Goal: Use online tool/utility: Utilize a website feature to perform a specific function

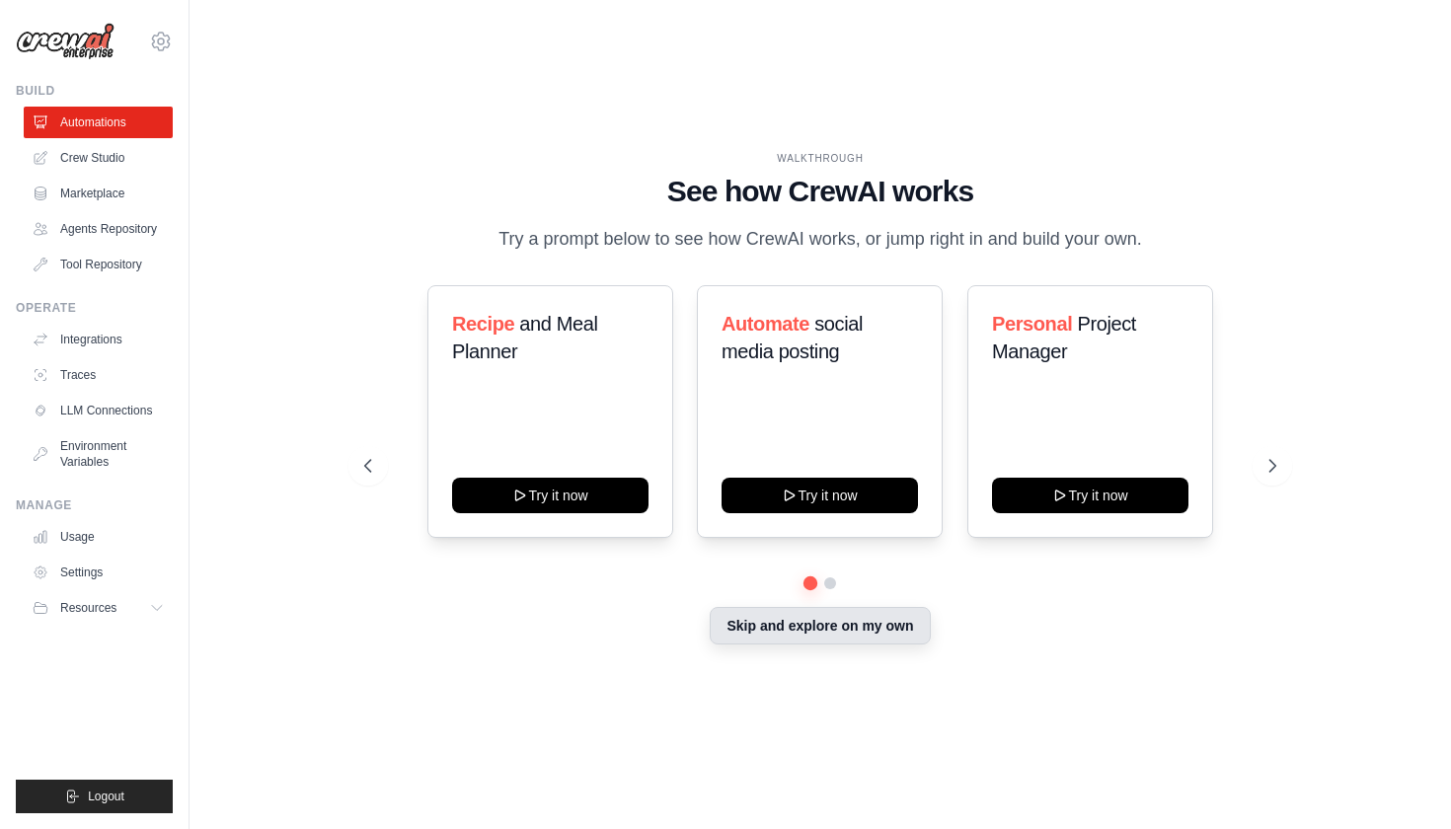
click at [836, 624] on button "Skip and explore on my own" at bounding box center [820, 625] width 220 height 37
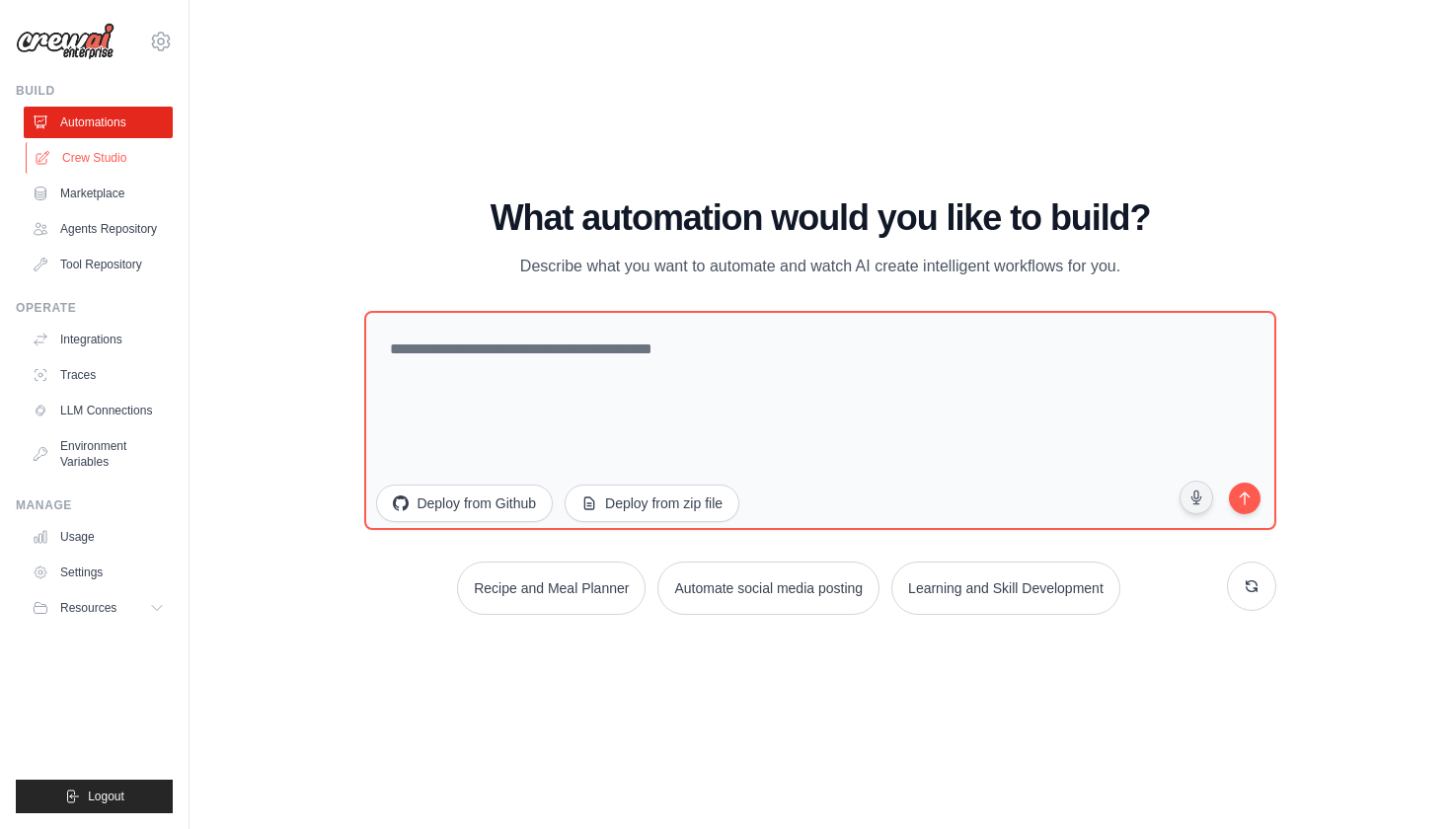
click at [88, 152] on link "Crew Studio" at bounding box center [100, 158] width 149 height 32
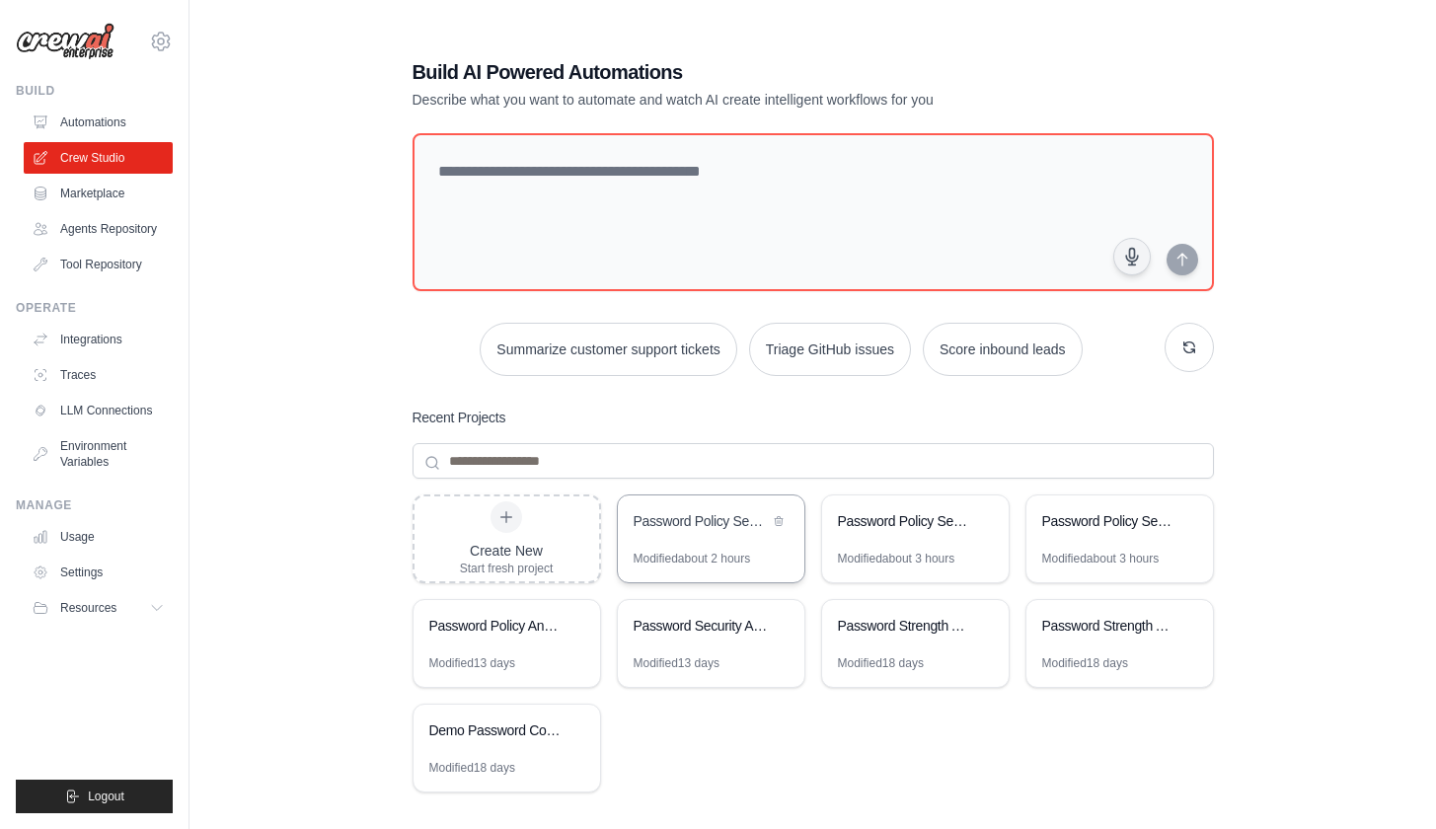
click at [717, 536] on div "Password Policy Security Analyzer" at bounding box center [711, 522] width 187 height 55
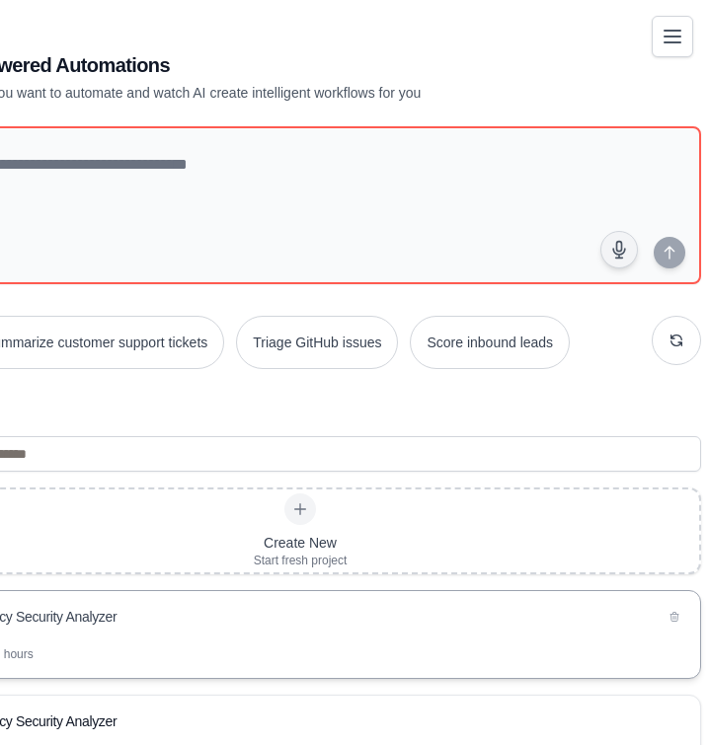
scroll to position [0, 70]
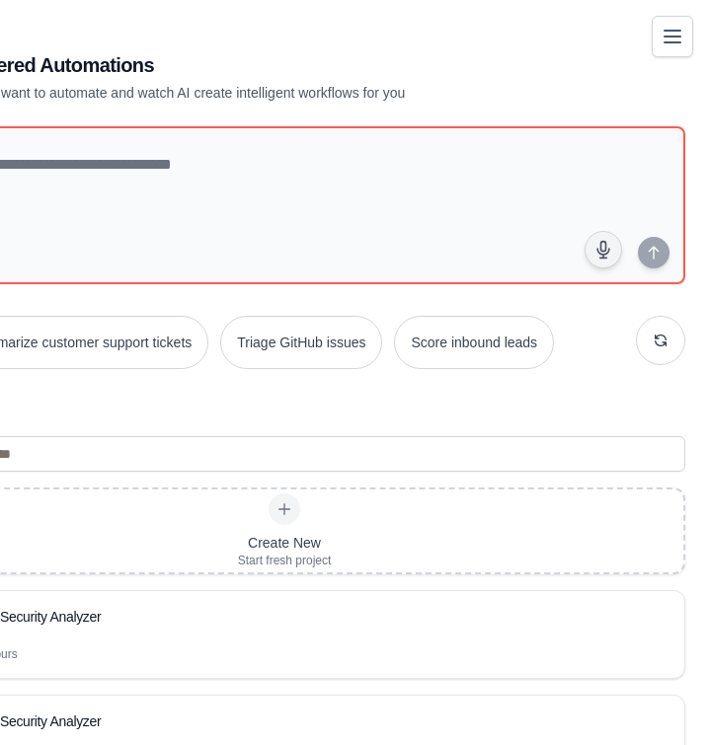
click at [280, 2] on main "Build AI Powered Automations Describe what you want to automate and watch AI cr…" at bounding box center [284, 731] width 709 height 1462
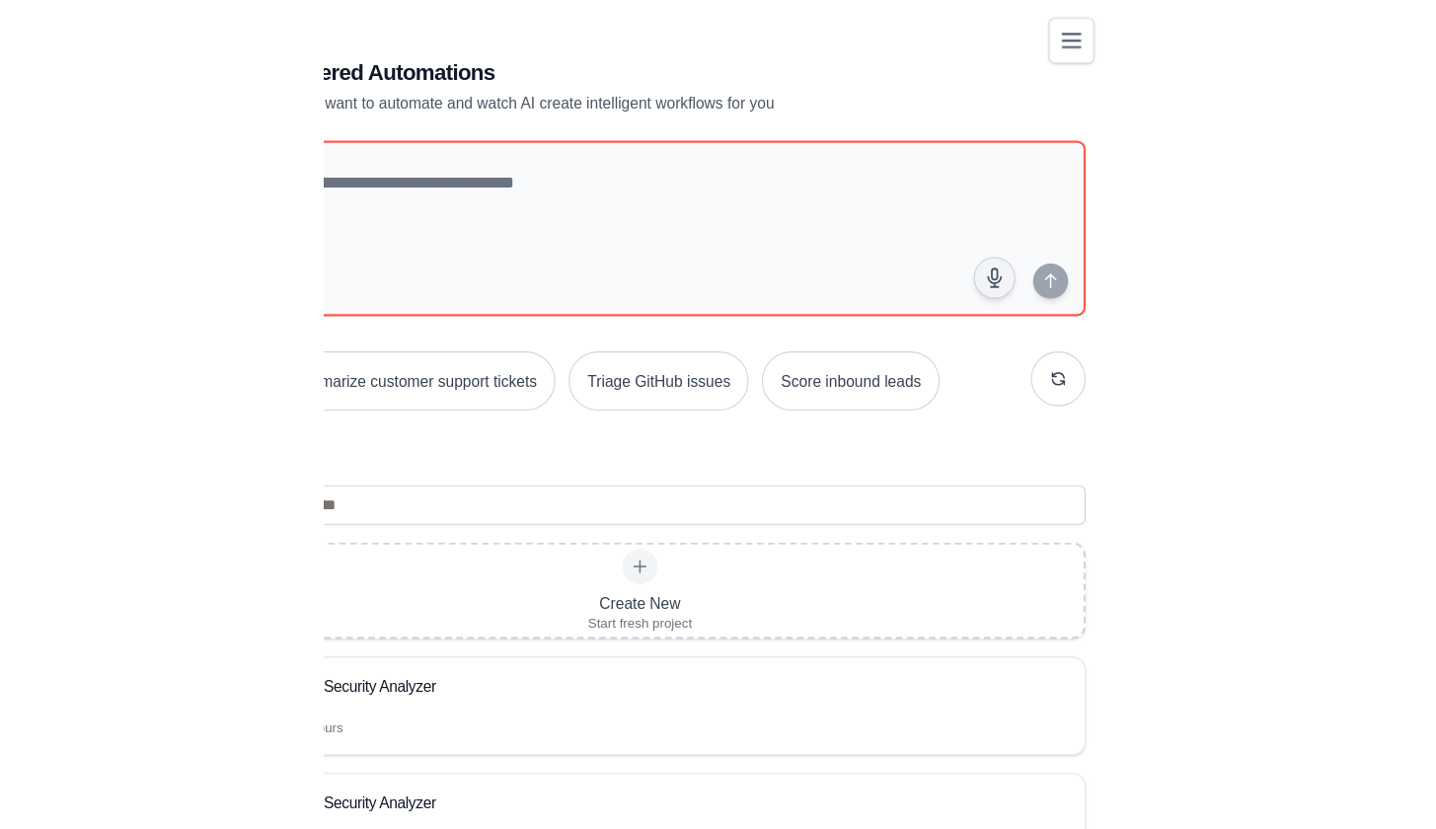
scroll to position [0, 0]
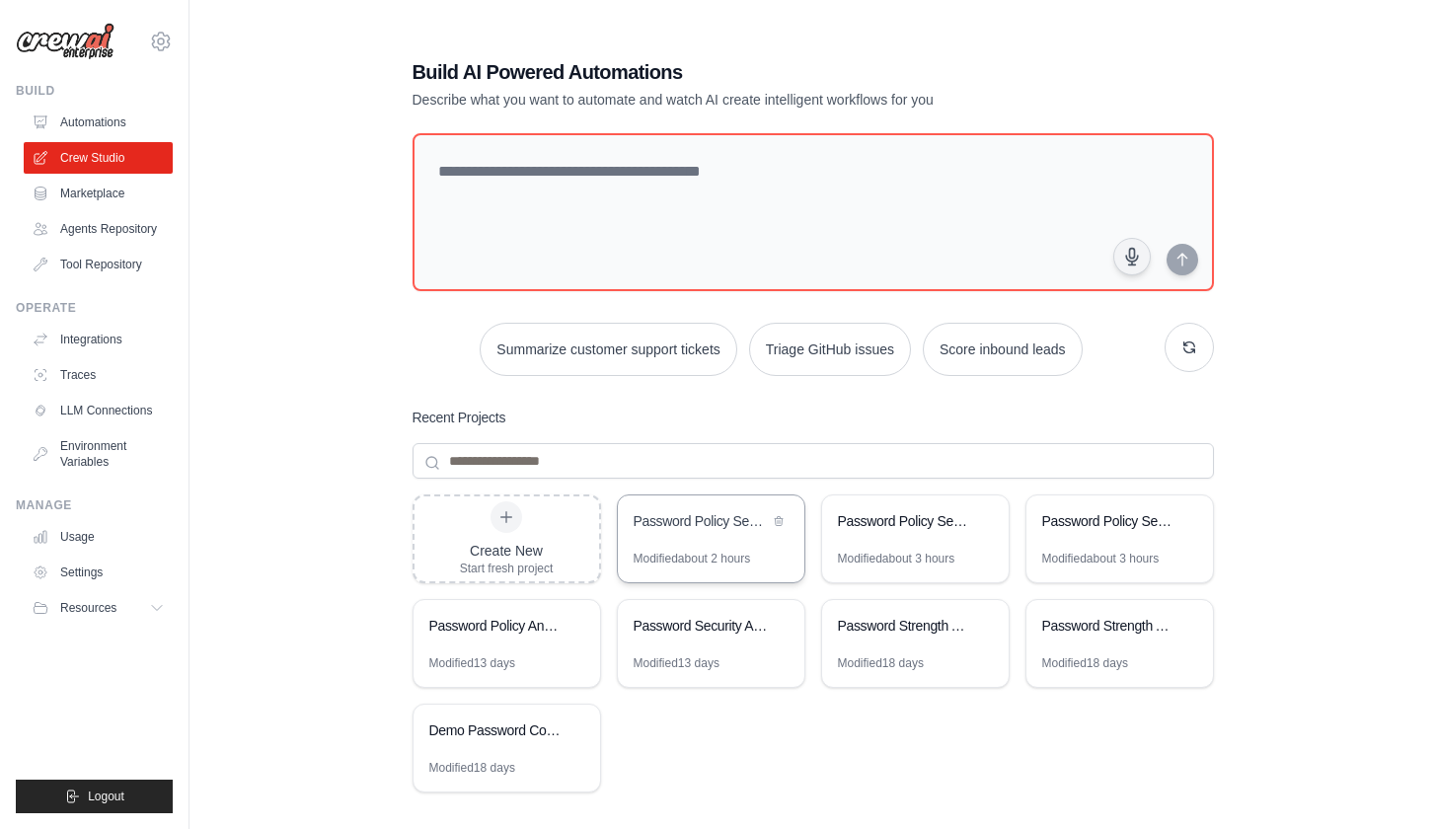
click at [711, 562] on div "Modified about 2 hours" at bounding box center [692, 559] width 117 height 16
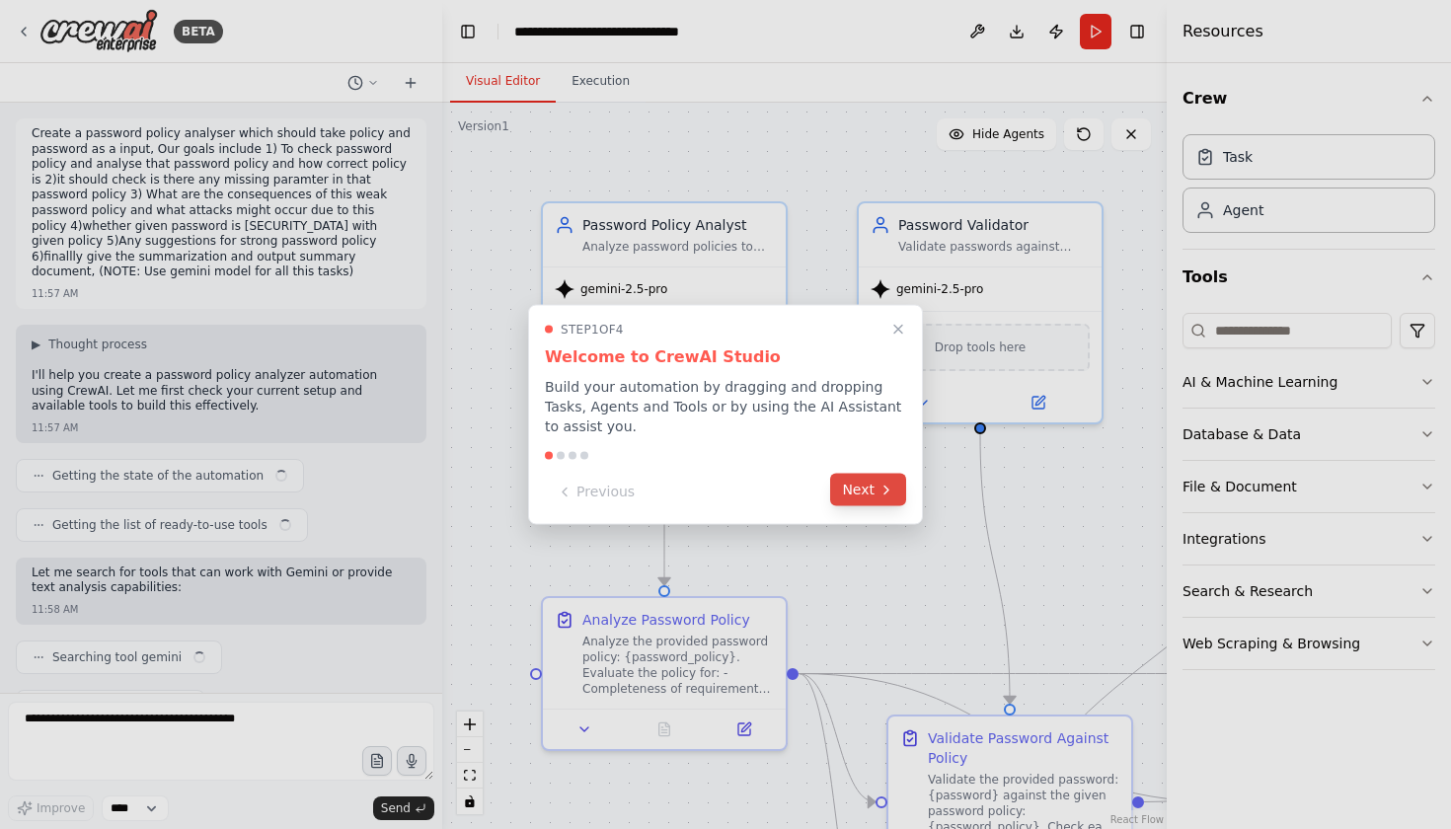
click at [873, 491] on button "Next" at bounding box center [868, 490] width 76 height 33
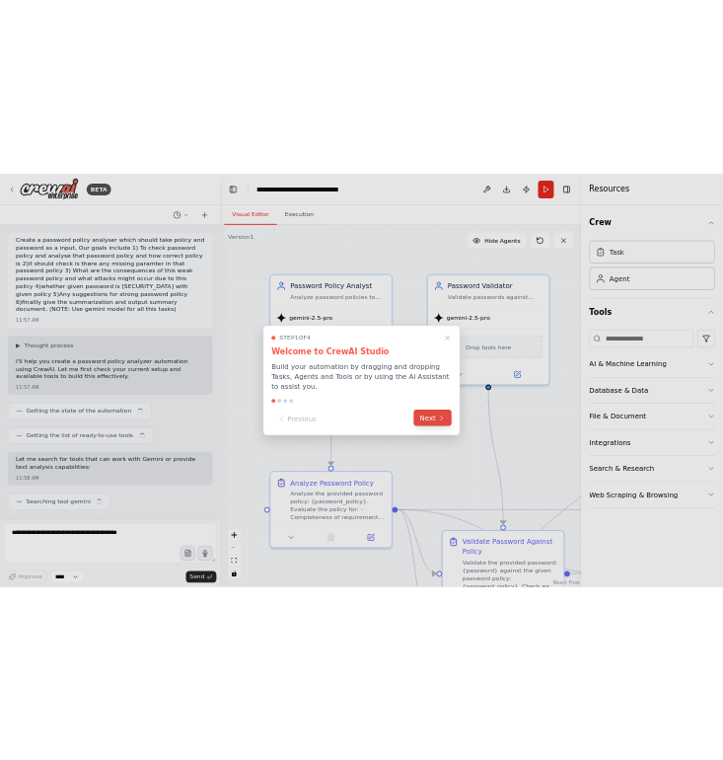
scroll to position [3121, 0]
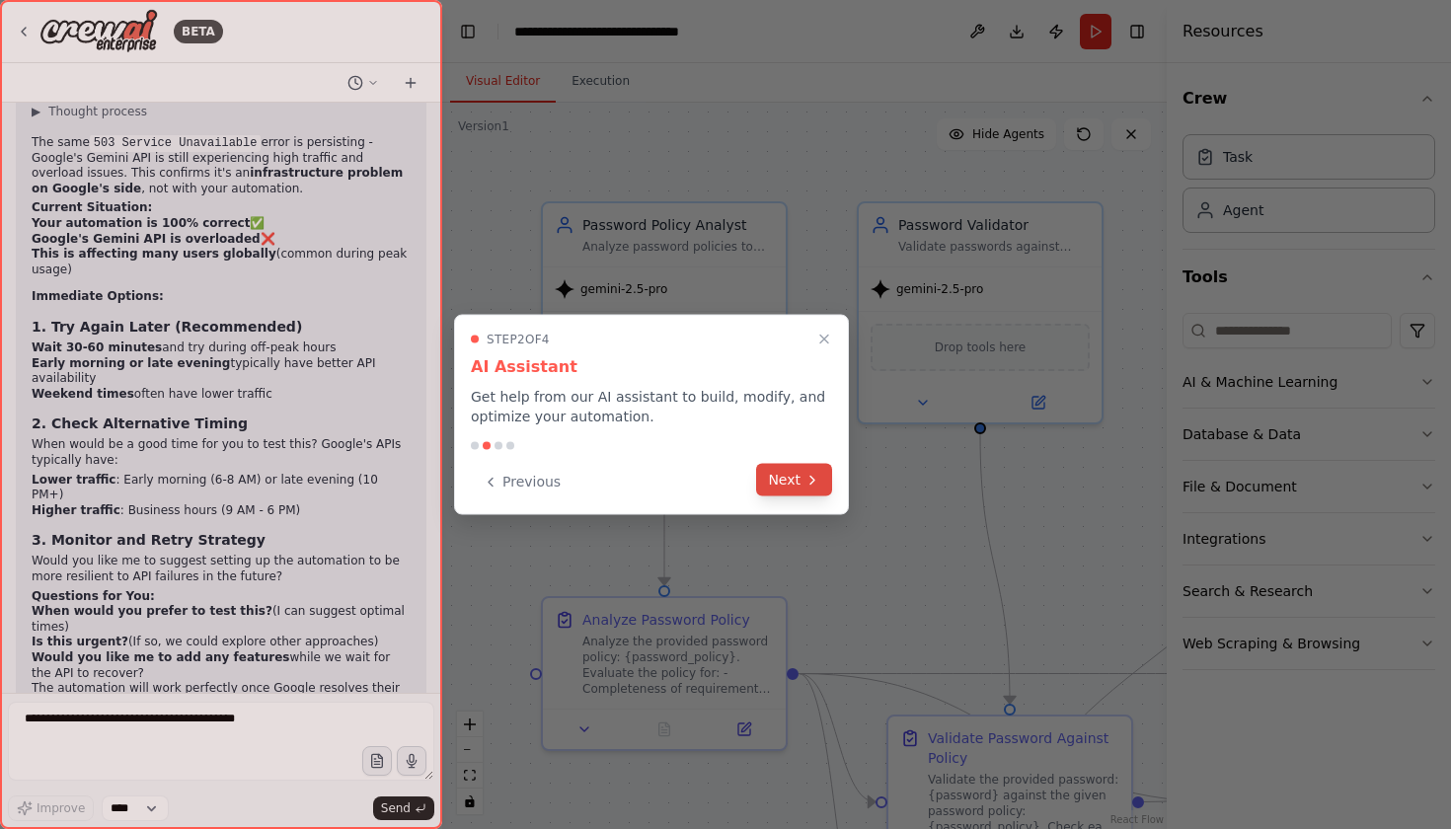
click at [777, 492] on button "Next" at bounding box center [794, 480] width 76 height 33
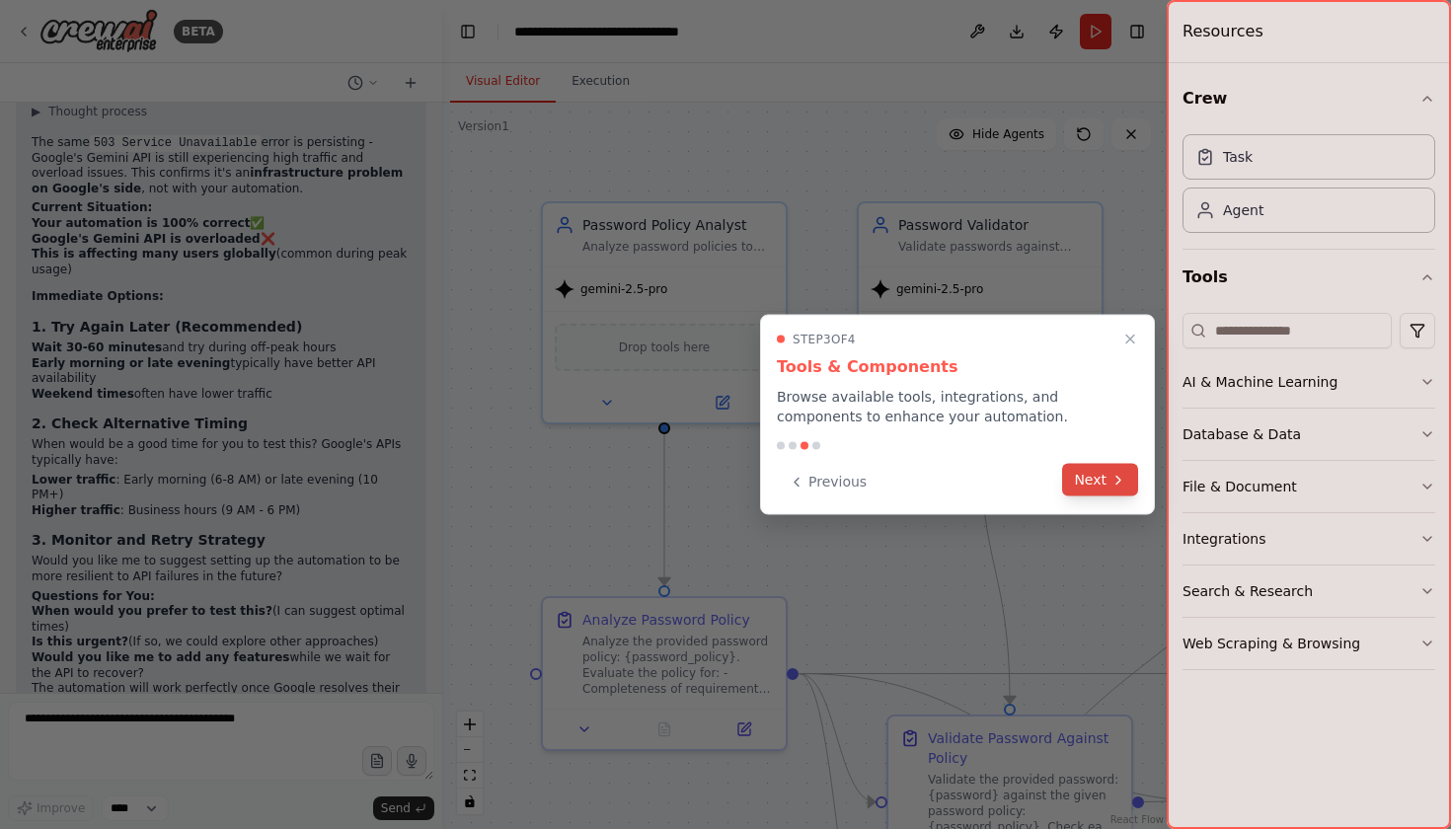
click at [1113, 478] on icon at bounding box center [1118, 480] width 16 height 16
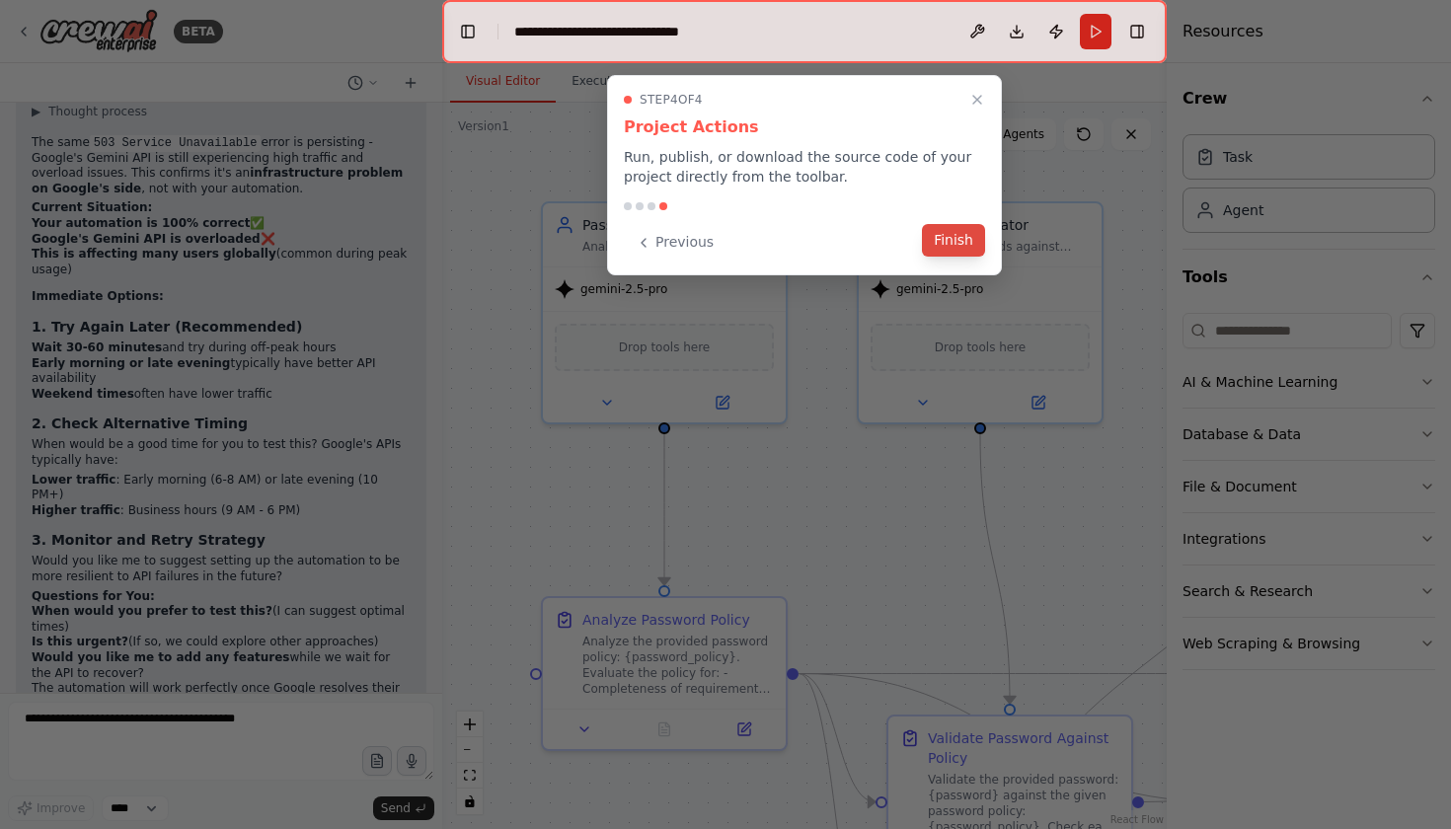
click at [962, 252] on button "Finish" at bounding box center [953, 240] width 63 height 33
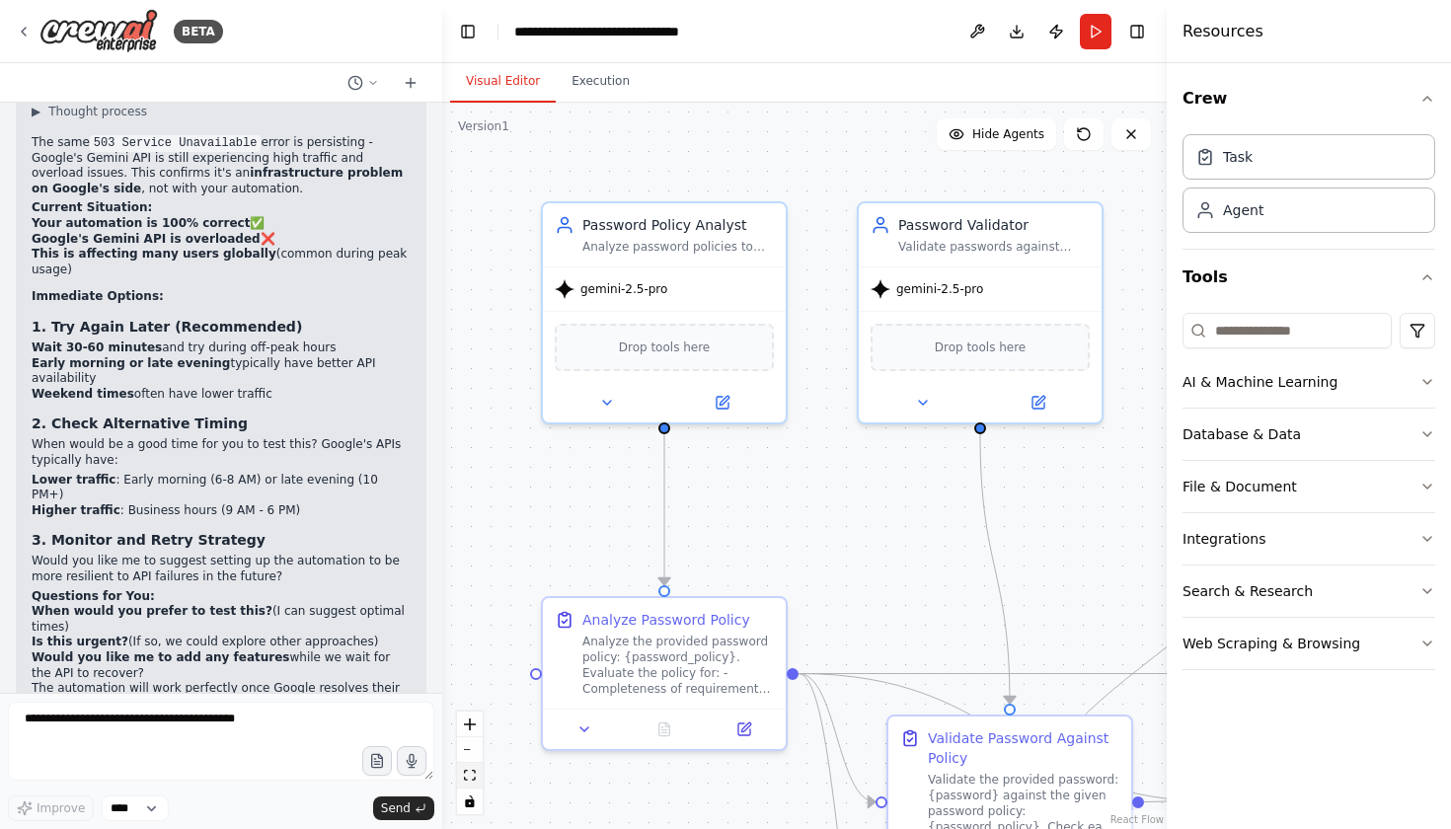
click at [470, 774] on icon "fit view" at bounding box center [470, 775] width 12 height 11
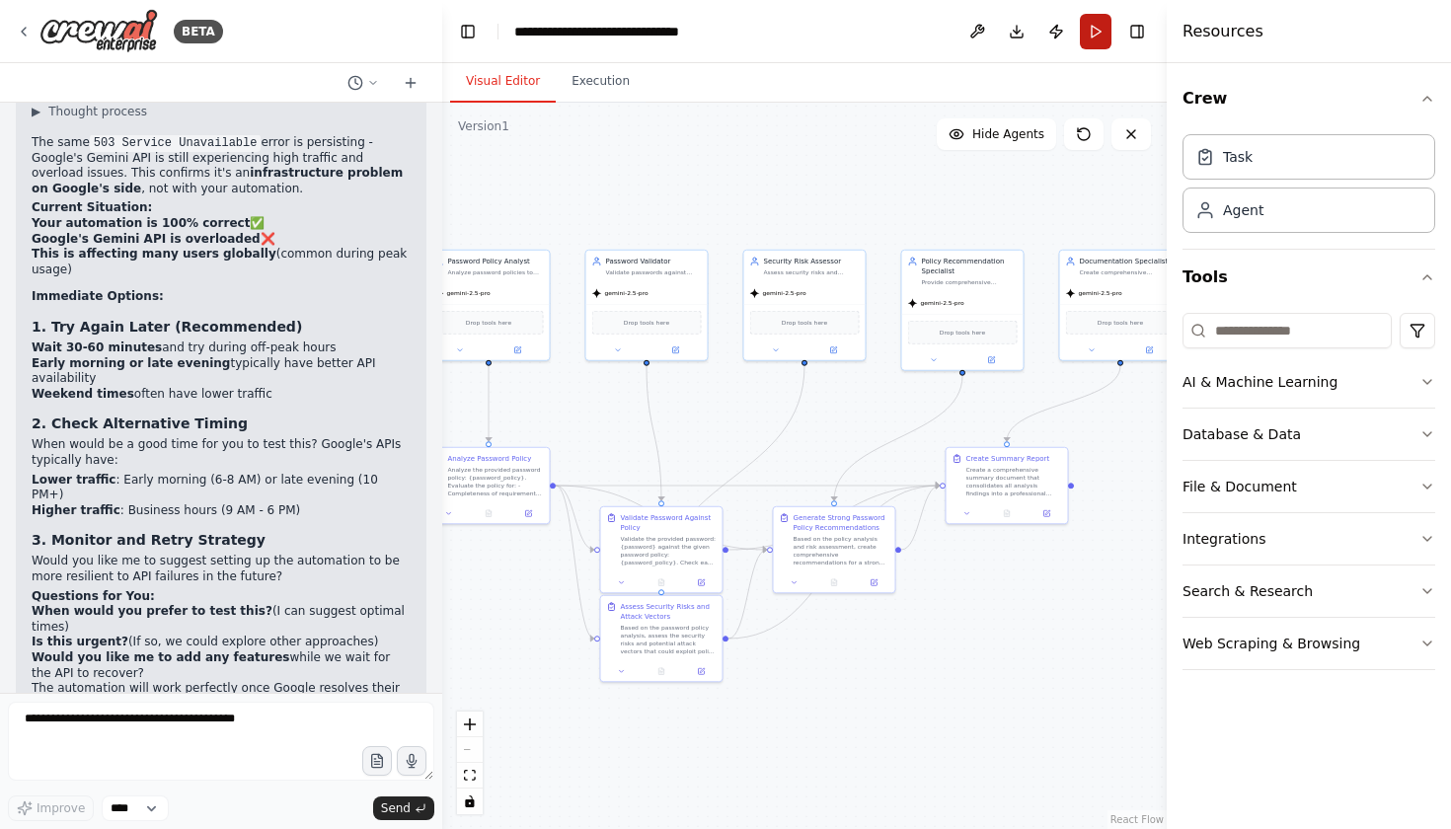
click at [1090, 27] on button "Run" at bounding box center [1096, 32] width 32 height 36
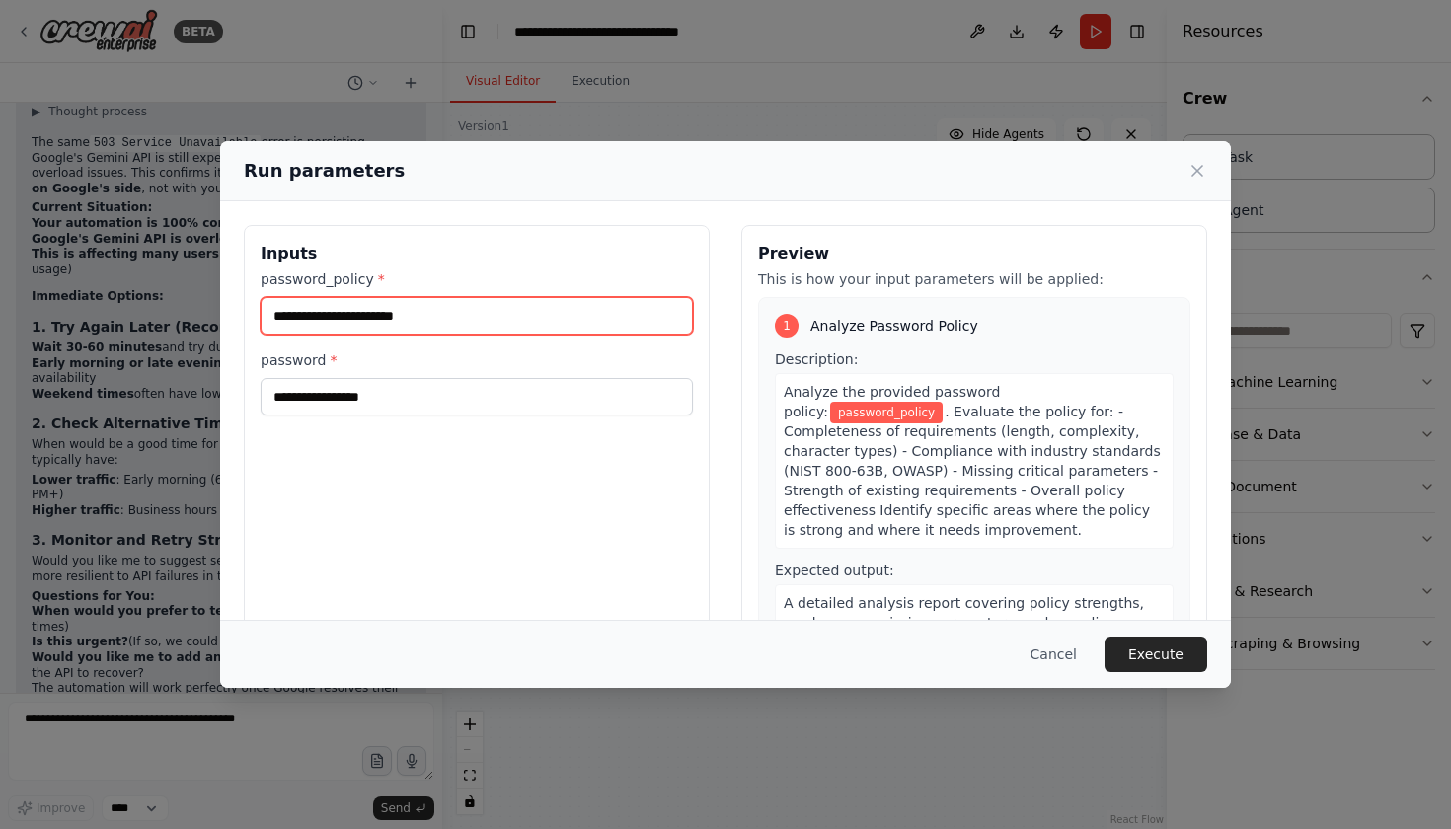
click at [389, 317] on input "password_policy *" at bounding box center [477, 315] width 432 height 37
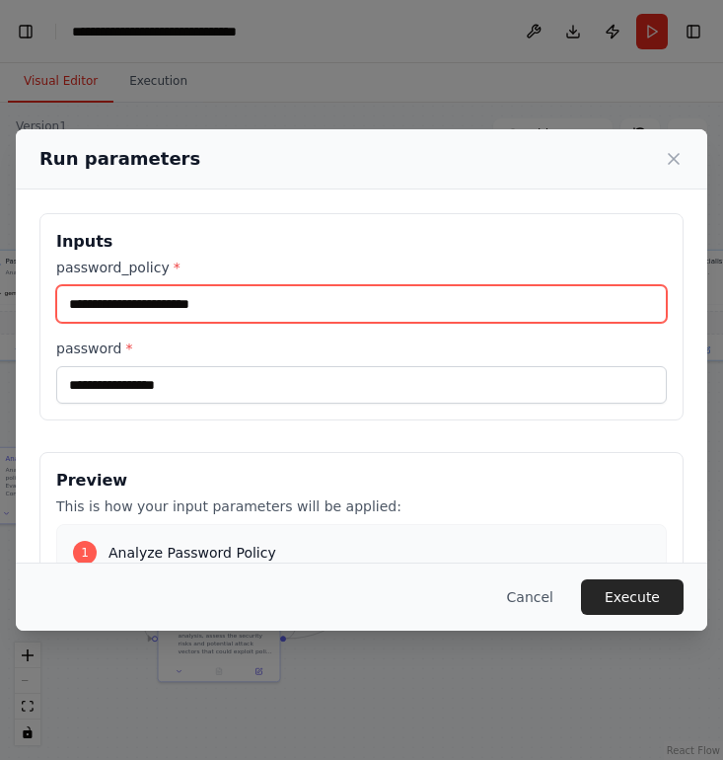
paste input "**********"
type input "**********"
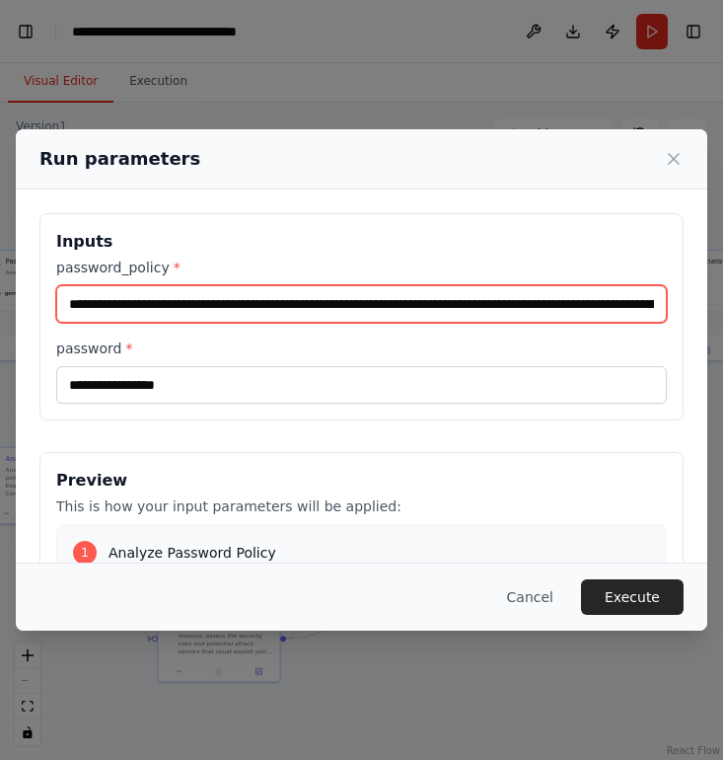
scroll to position [1, 0]
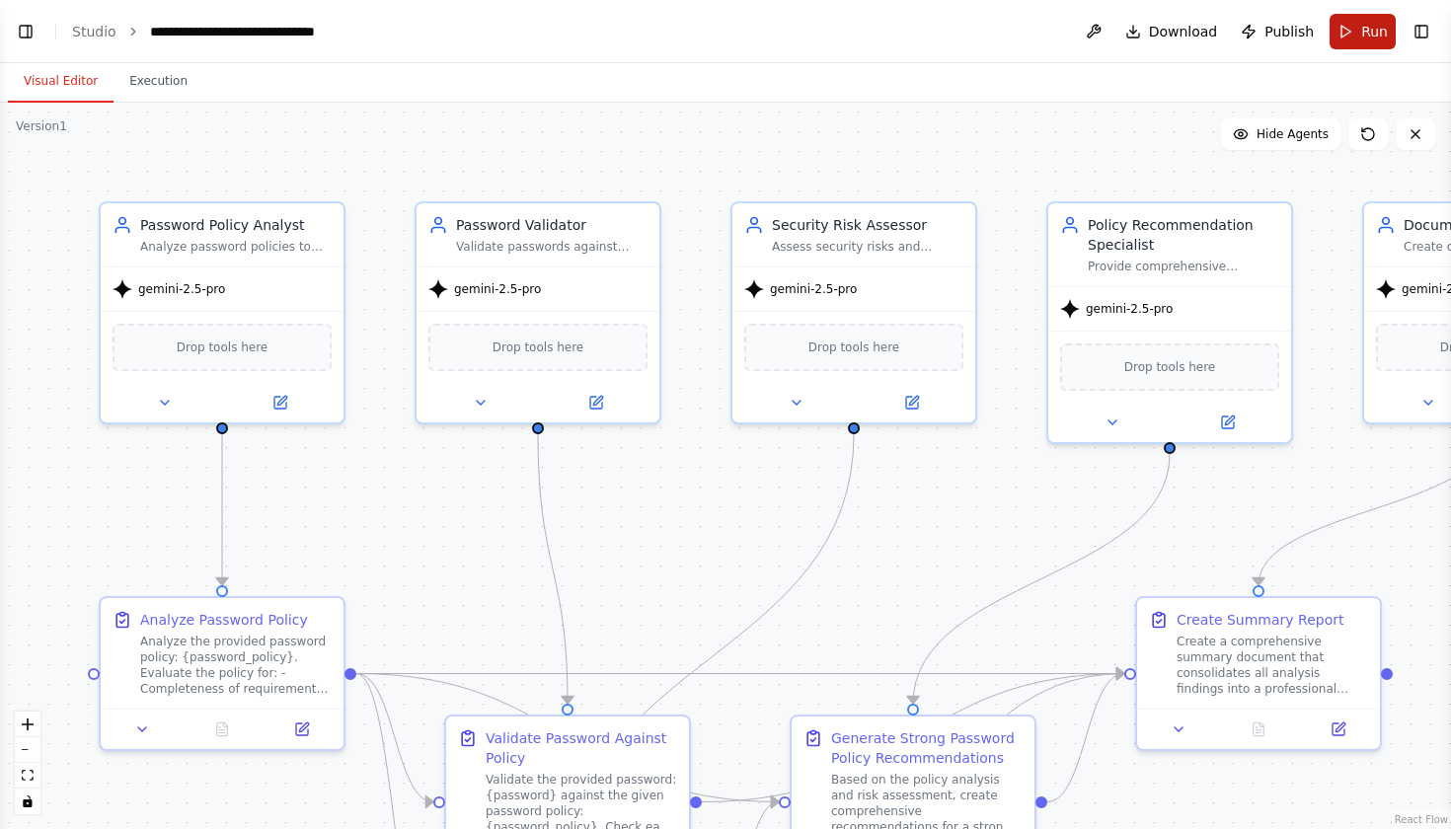
scroll to position [3121, 0]
click at [1337, 35] on button "Run" at bounding box center [1362, 32] width 66 height 36
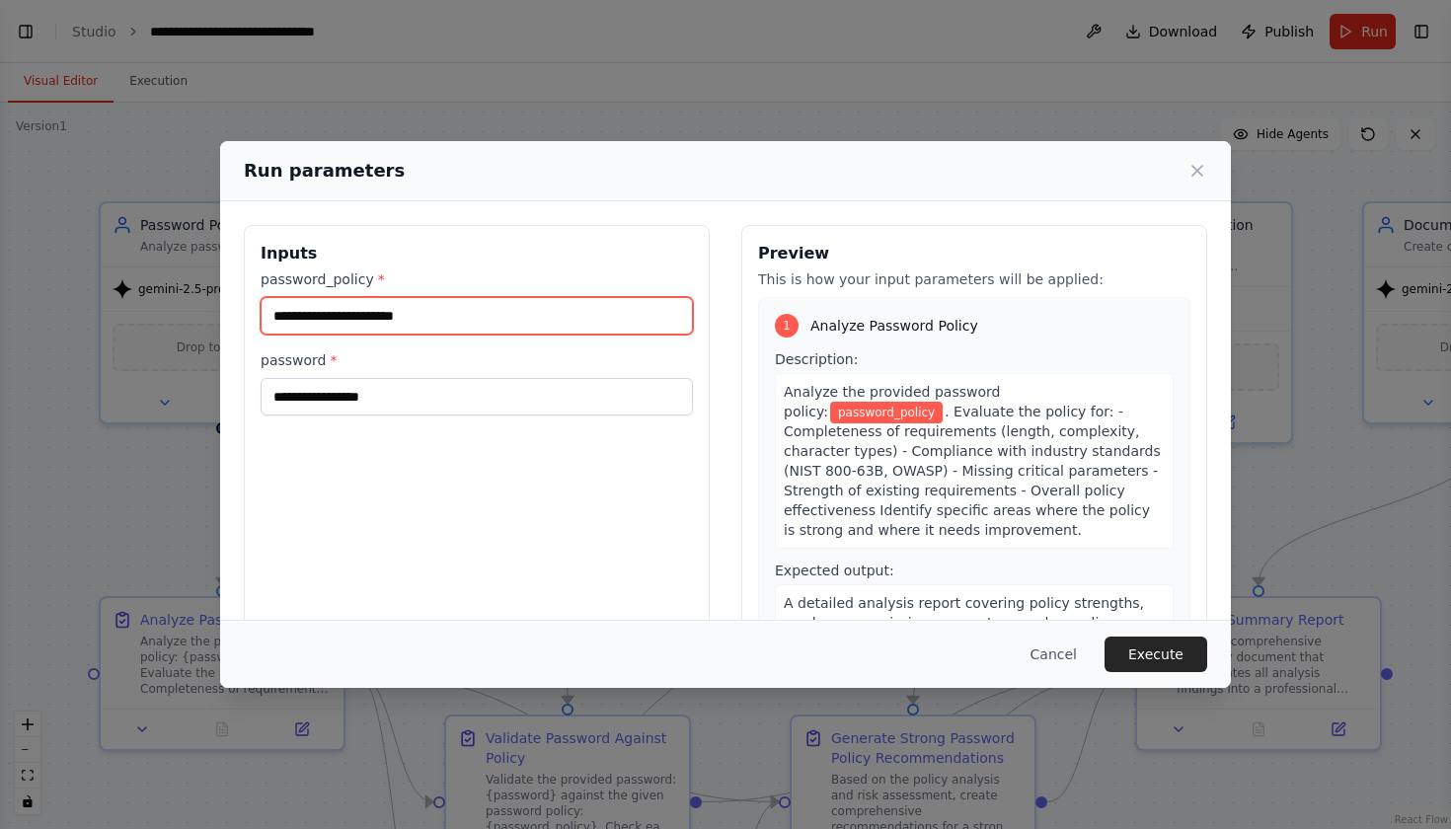
click at [372, 305] on input "password_policy *" at bounding box center [477, 315] width 432 height 37
paste input "**********"
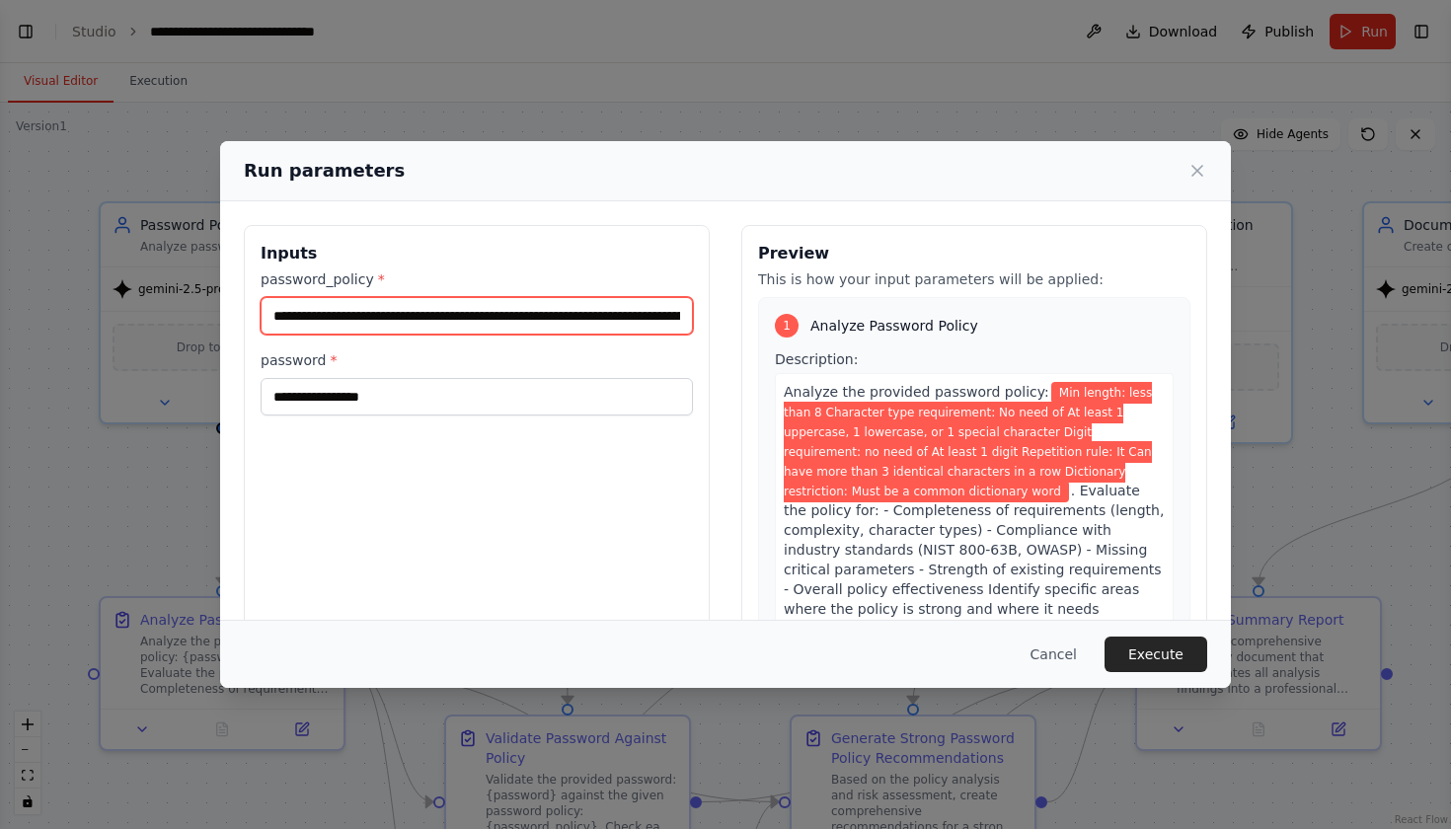
type input "**********"
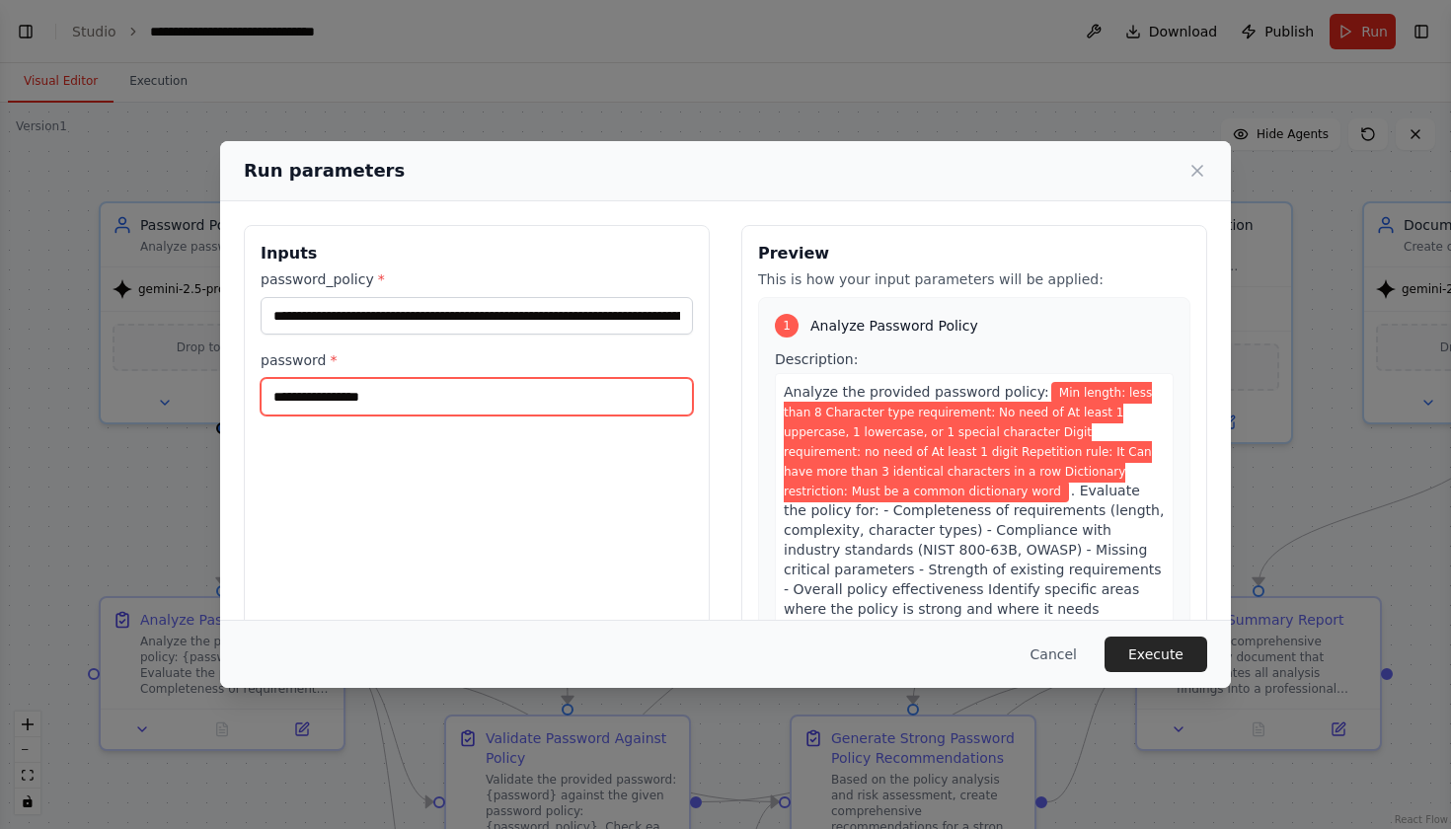
click at [367, 386] on input "password *" at bounding box center [477, 396] width 432 height 37
type input "**********"
select select "****"
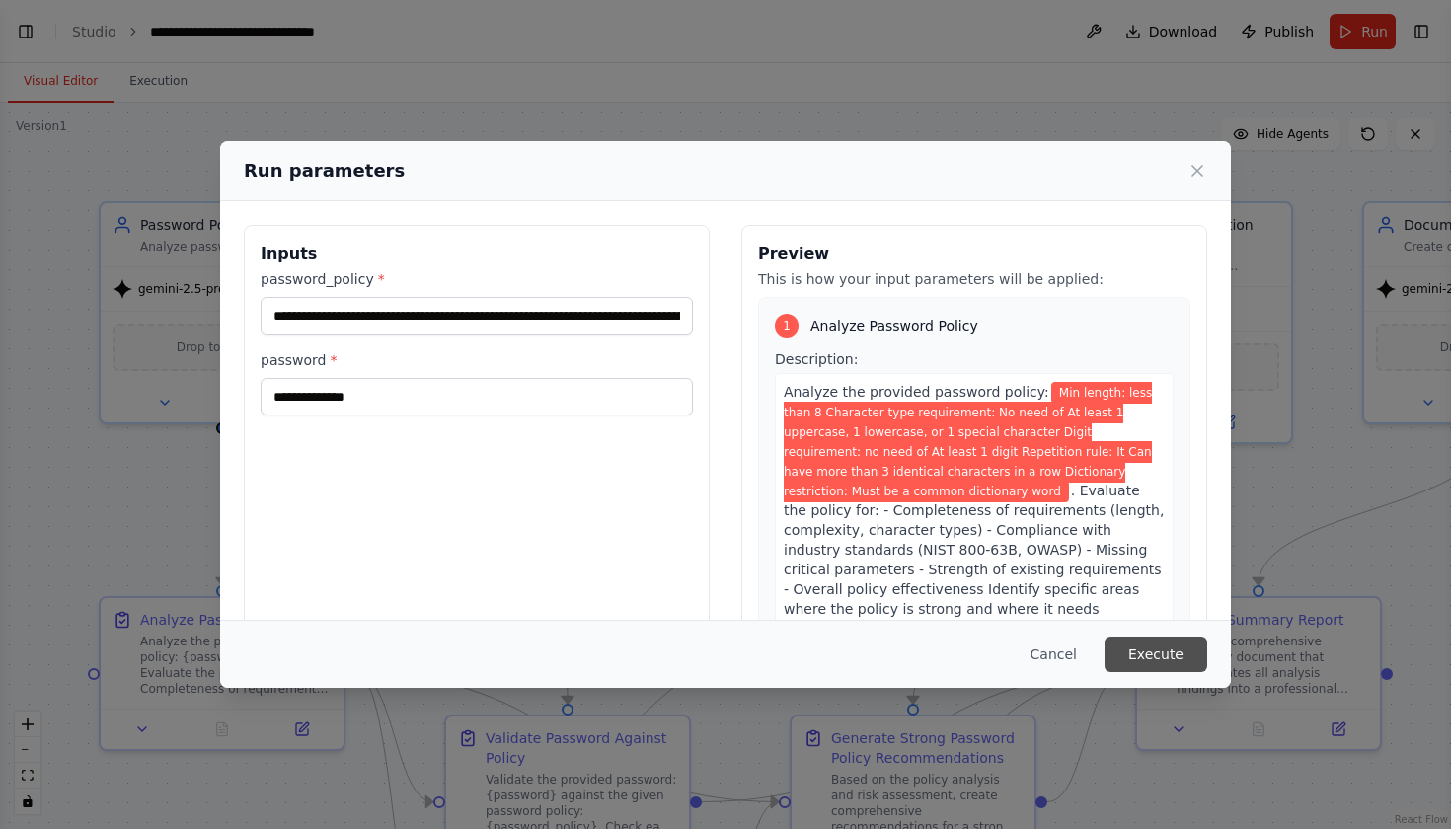
click at [1160, 663] on button "Execute" at bounding box center [1155, 655] width 103 height 36
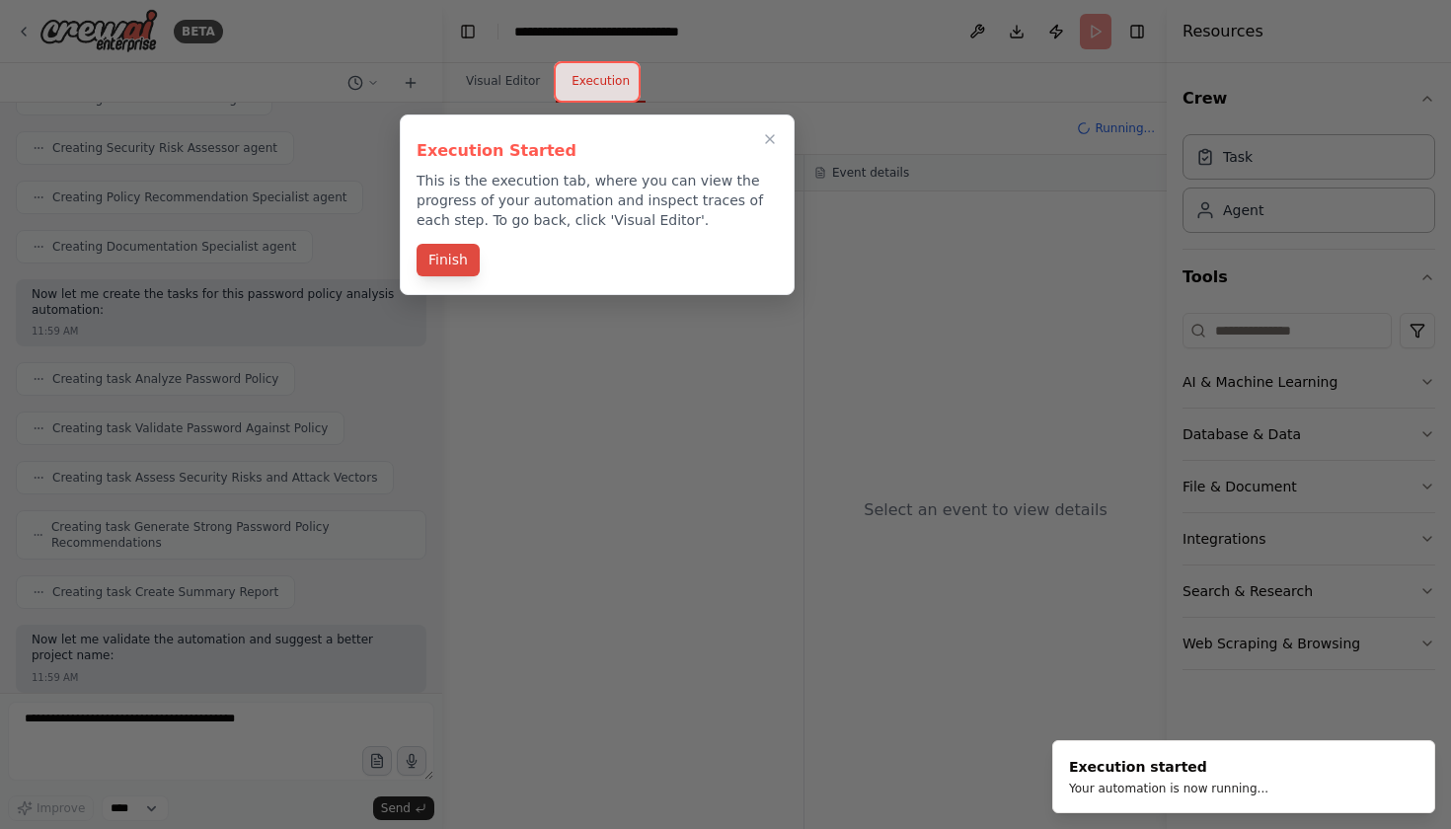
click at [466, 261] on button "Finish" at bounding box center [447, 260] width 63 height 33
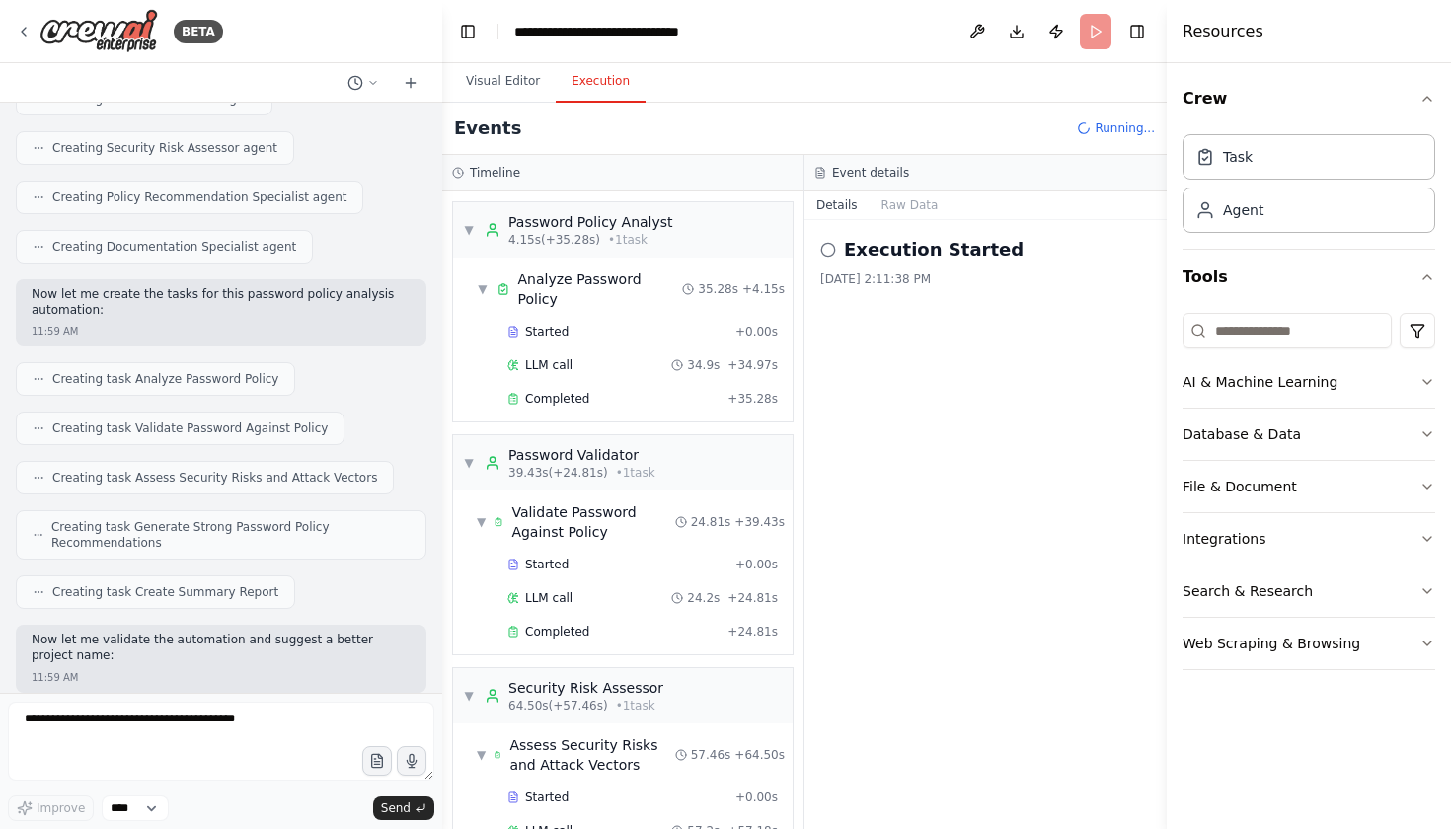
scroll to position [0, 0]
click at [567, 395] on span "Completed" at bounding box center [557, 399] width 64 height 16
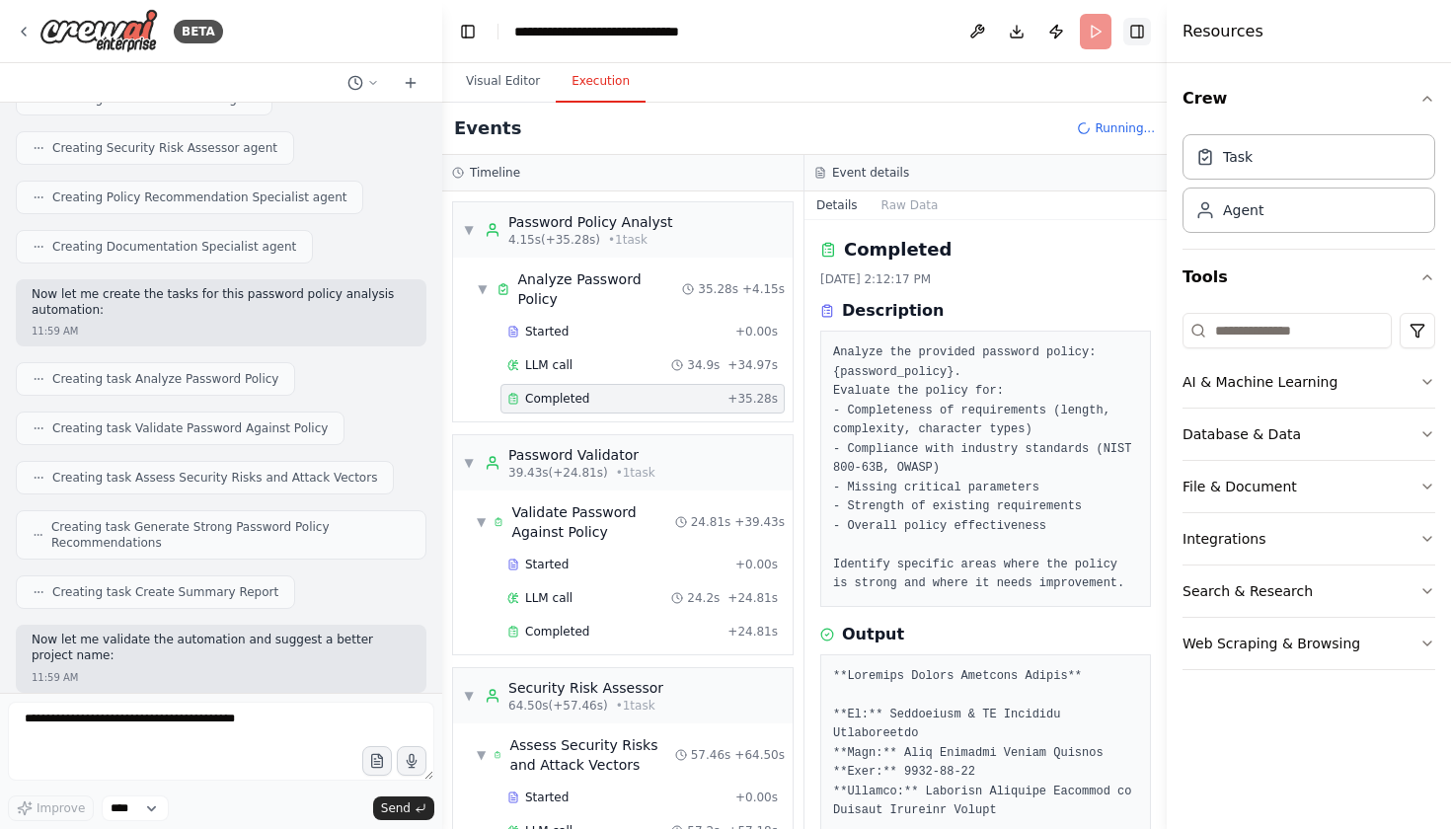
click at [1143, 35] on button "Toggle Right Sidebar" at bounding box center [1137, 32] width 28 height 28
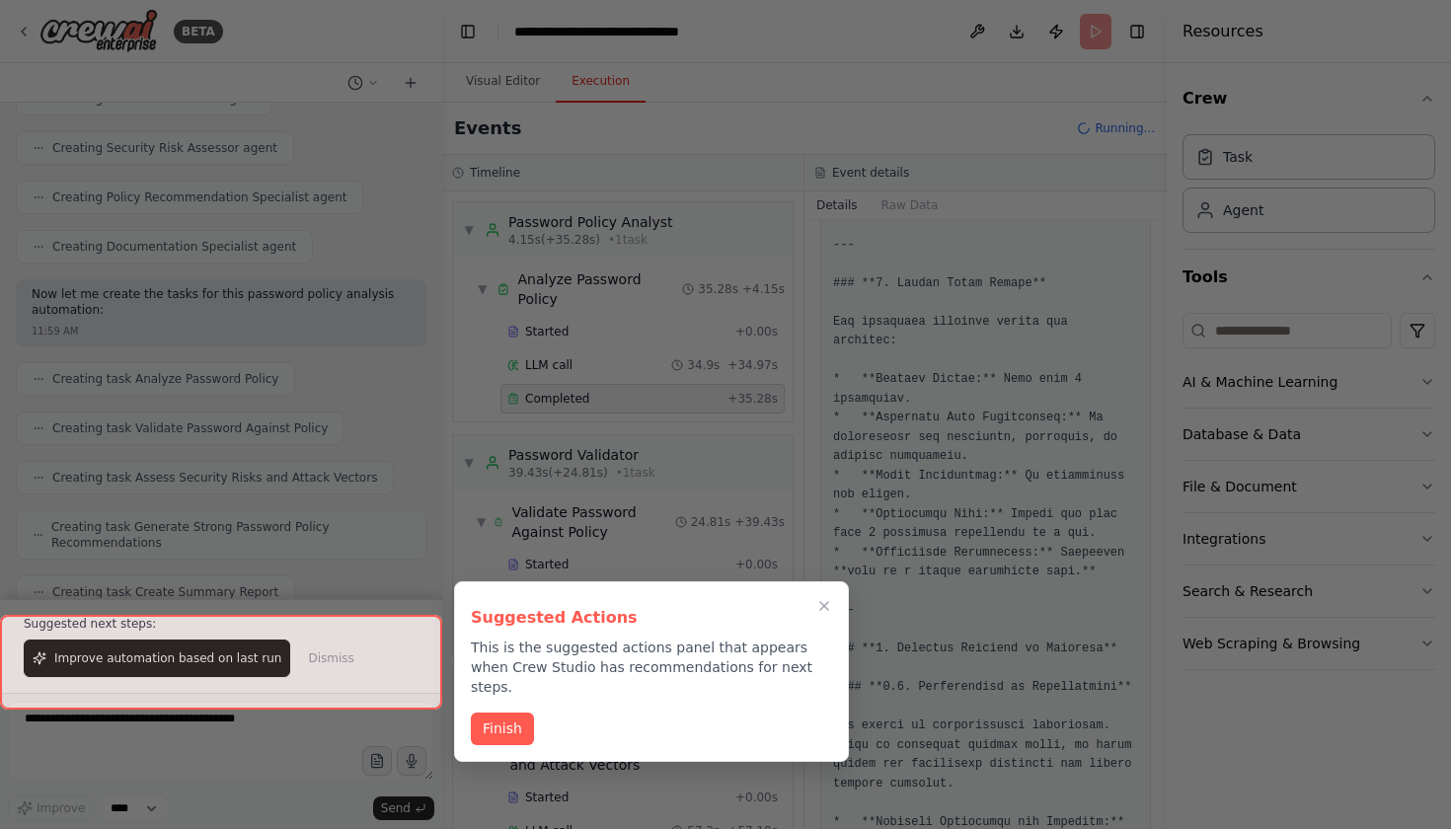
scroll to position [1279, 0]
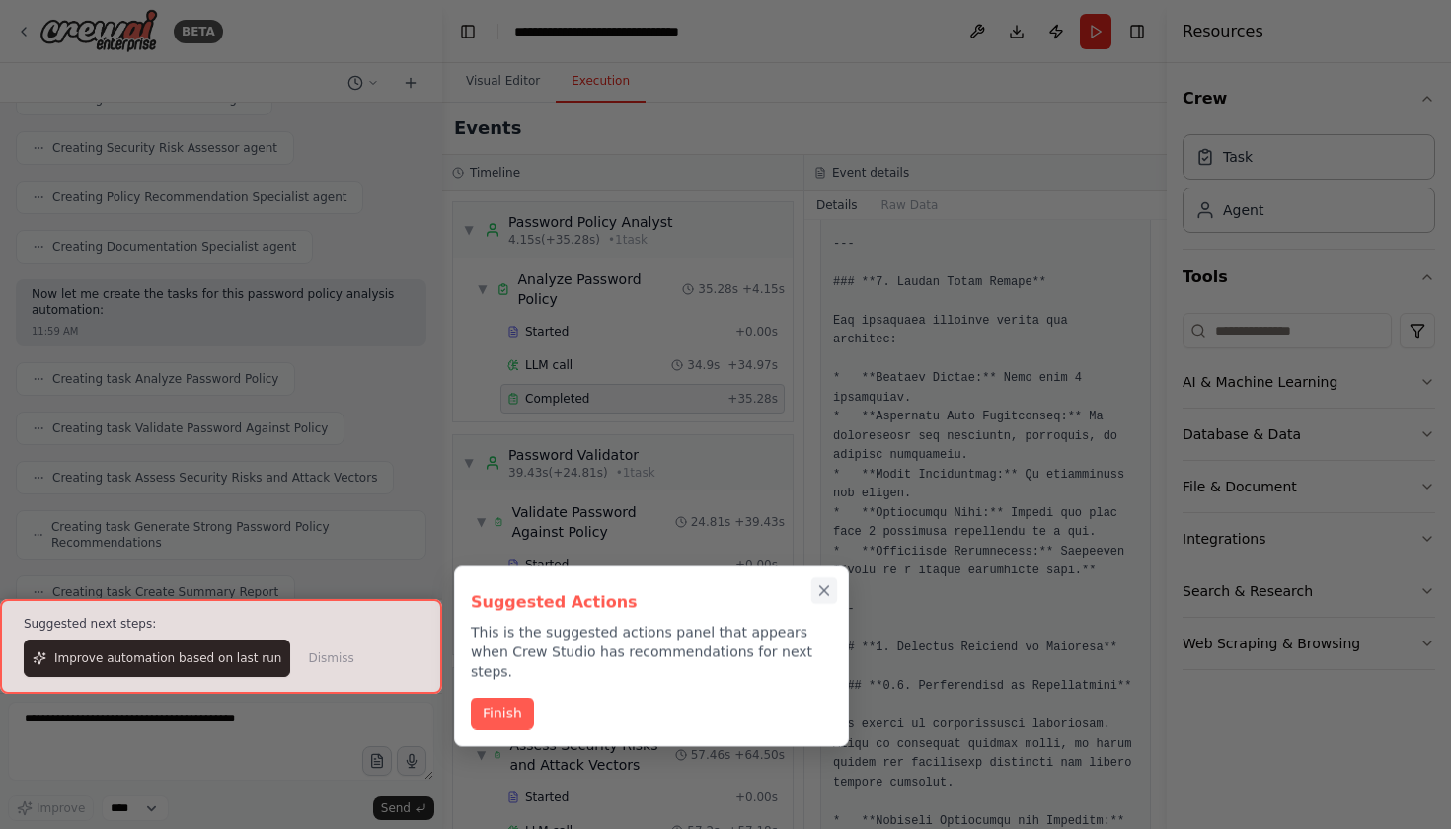
click at [826, 585] on icon "Close walkthrough" at bounding box center [824, 591] width 18 height 18
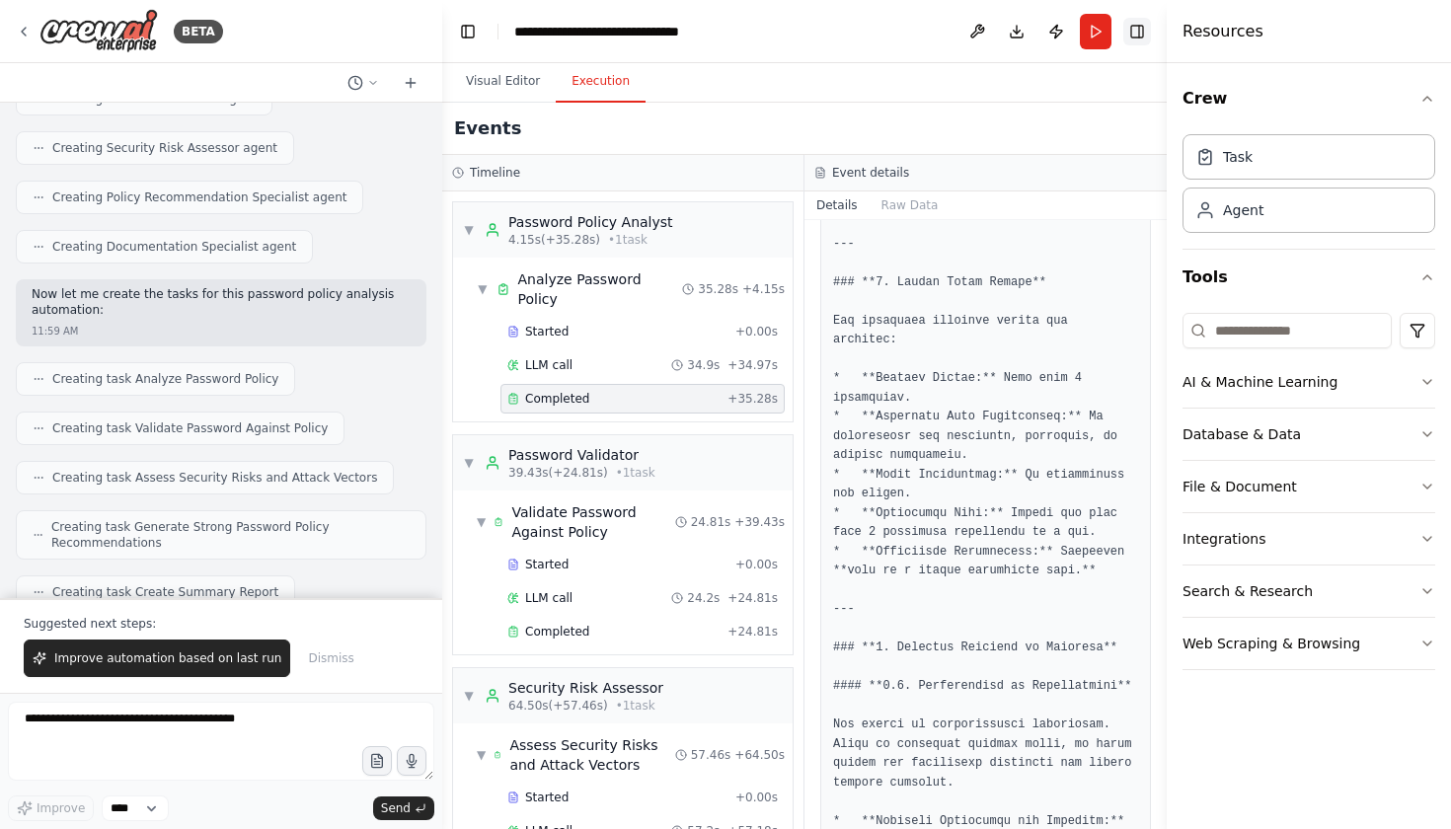
click at [1138, 26] on button "Toggle Right Sidebar" at bounding box center [1137, 32] width 28 height 28
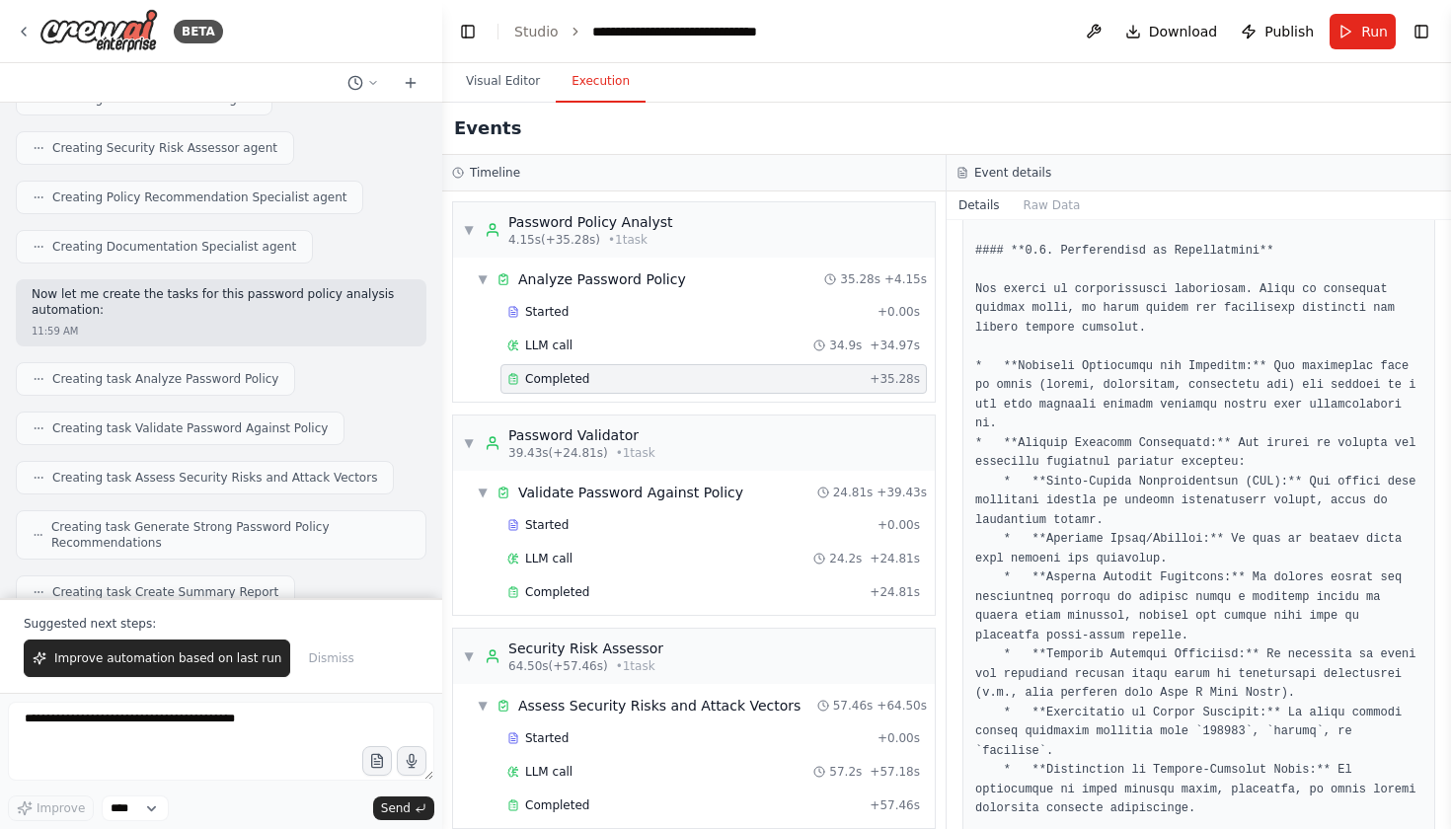
scroll to position [1434, 0]
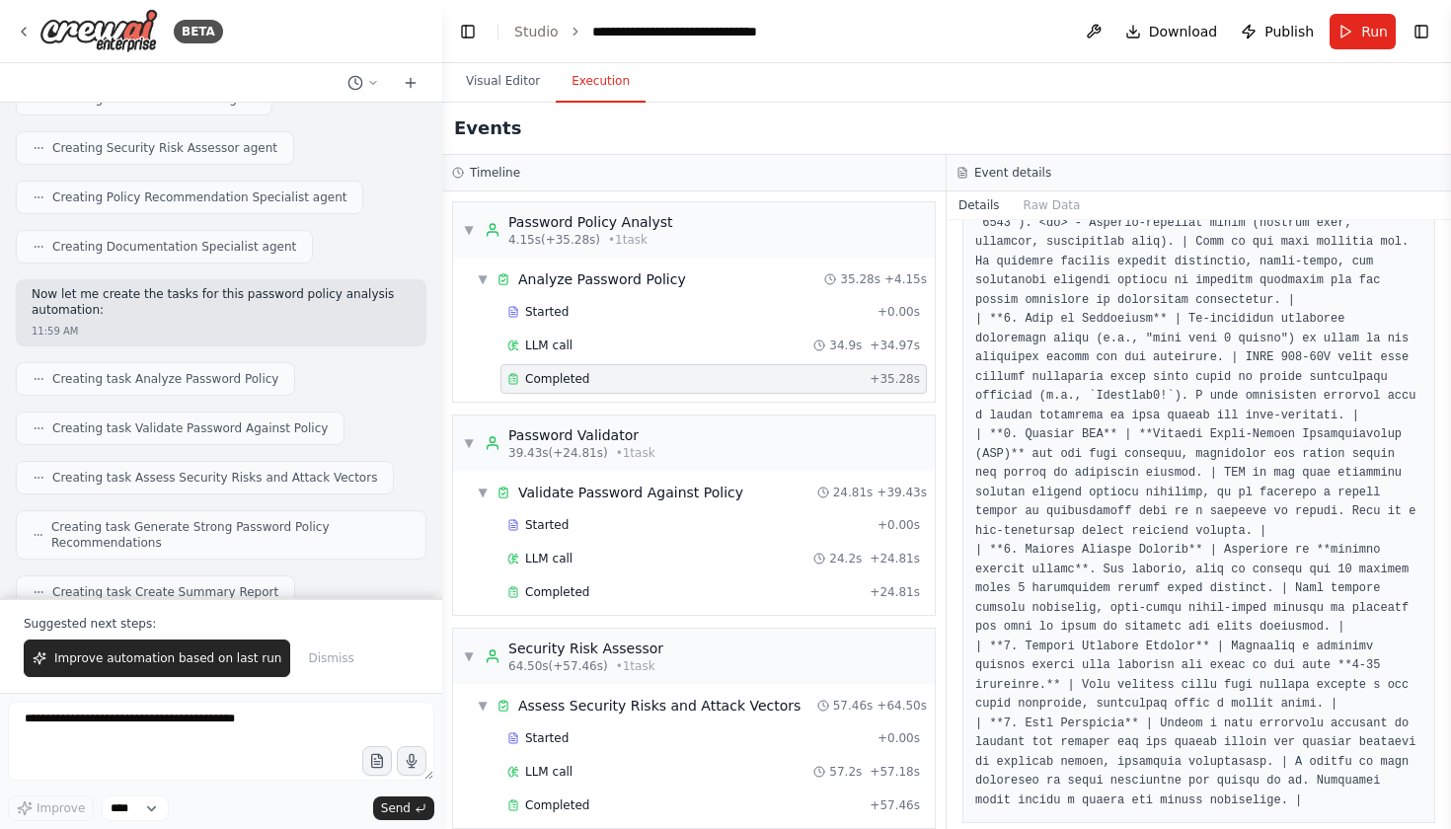
scroll to position [0, 0]
click at [801, 578] on div "Completed + 24.81s" at bounding box center [713, 592] width 426 height 30
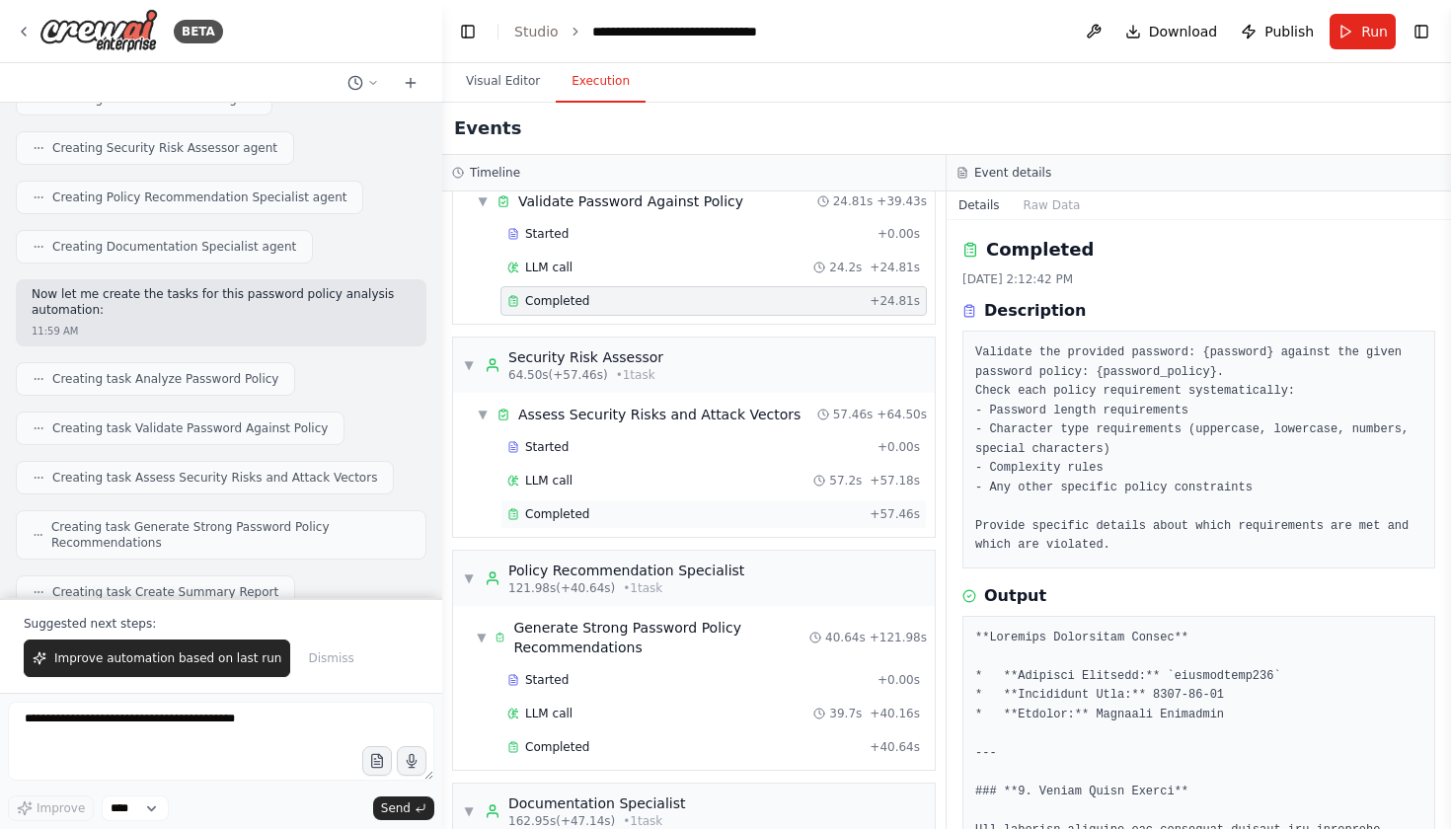
click at [751, 516] on div "Completed" at bounding box center [684, 514] width 354 height 16
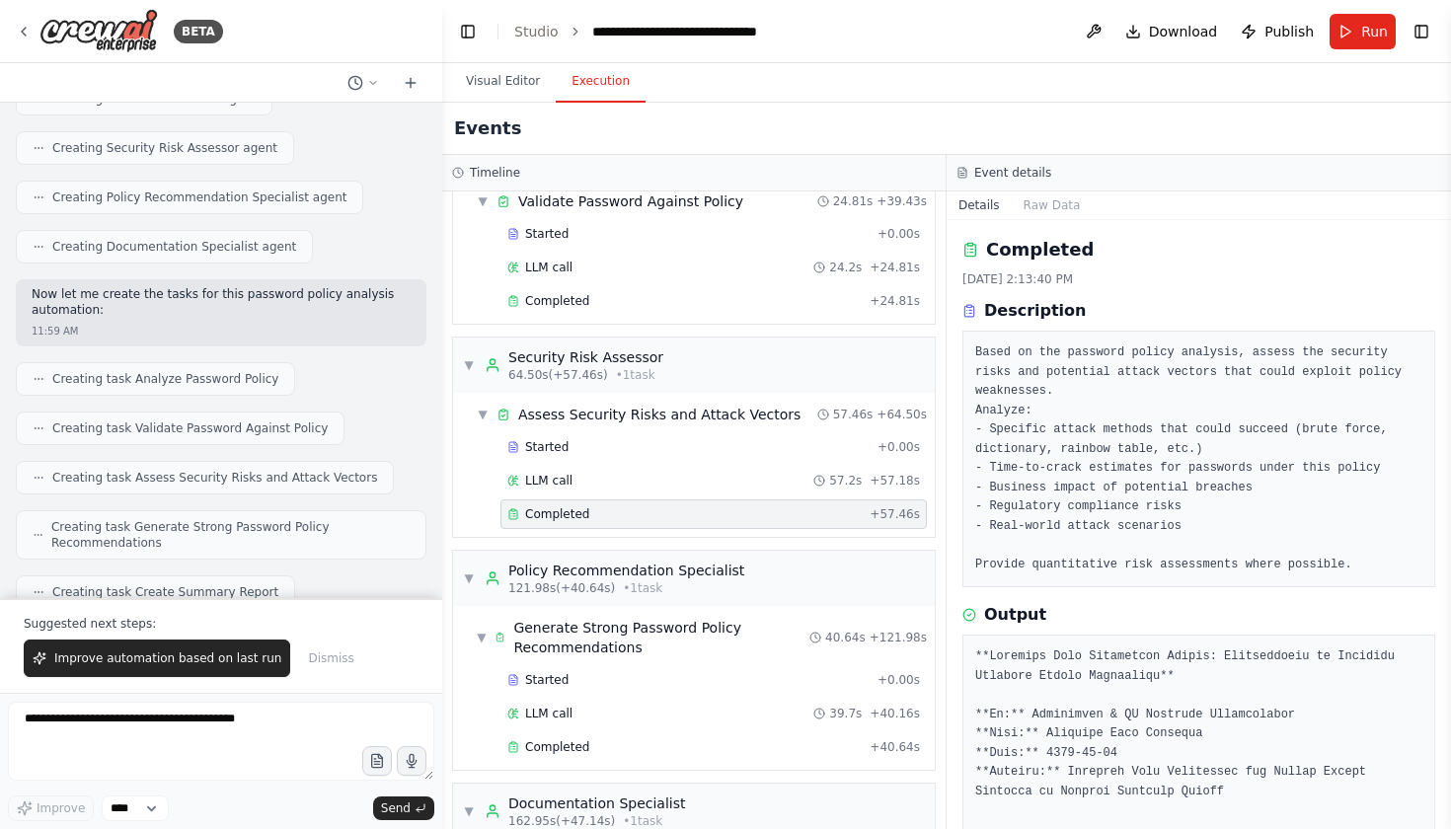
click at [795, 515] on div "Completed" at bounding box center [684, 514] width 354 height 16
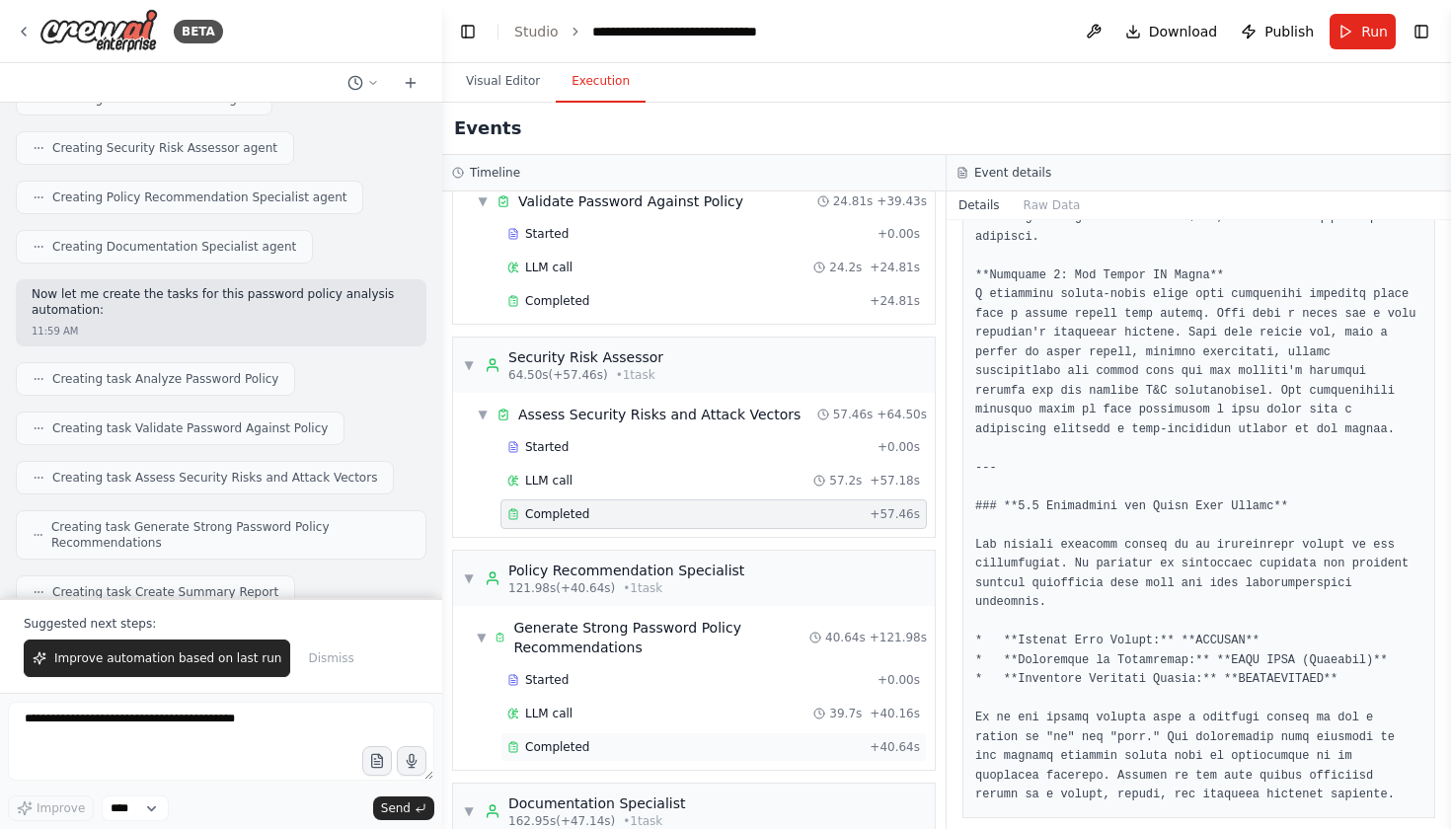
click at [632, 739] on div "Completed" at bounding box center [684, 747] width 354 height 16
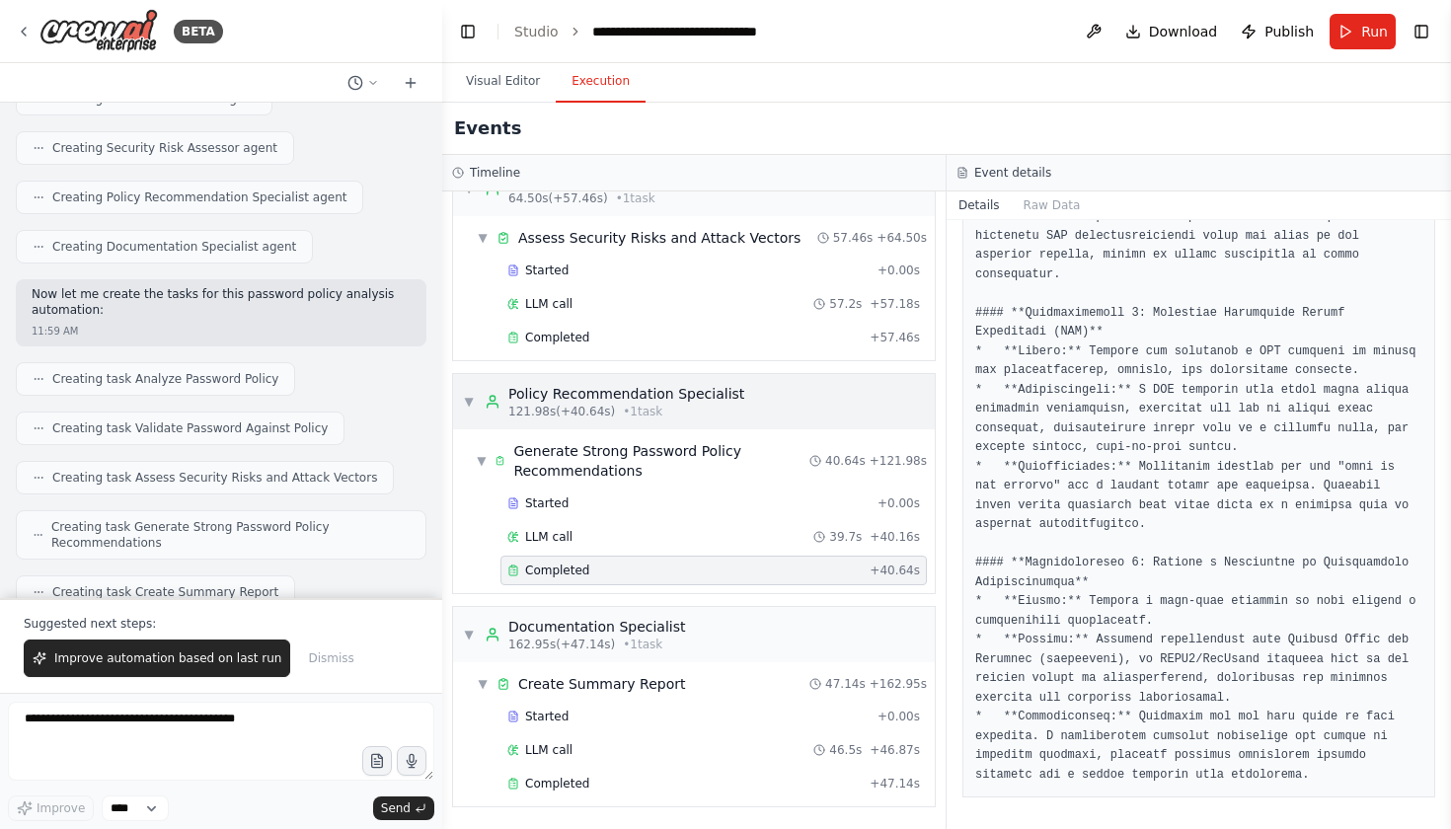
scroll to position [468, 0]
click at [651, 777] on div "Completed" at bounding box center [684, 784] width 354 height 16
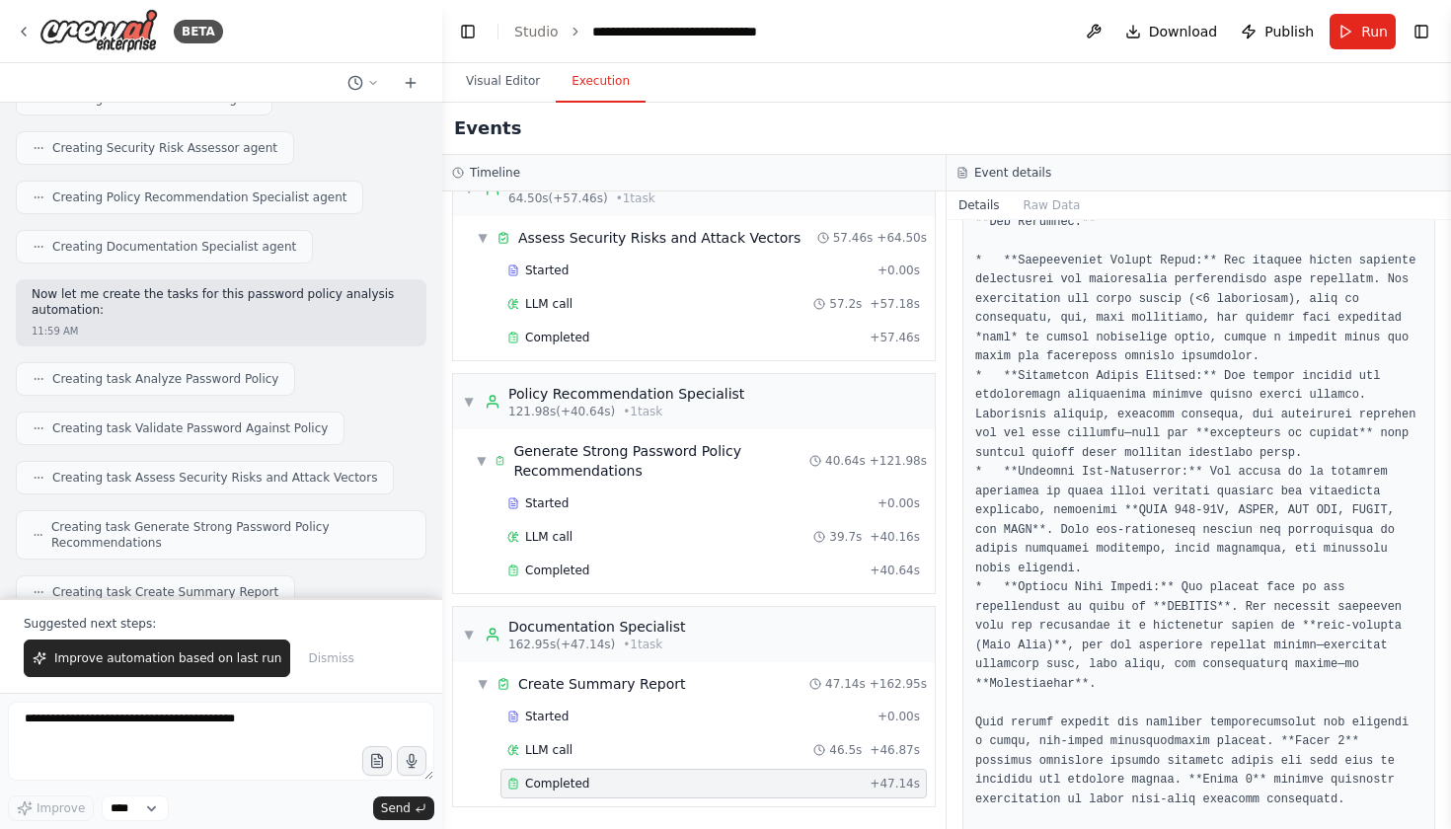
scroll to position [879, 0]
click at [783, 566] on div "Completed" at bounding box center [684, 570] width 354 height 16
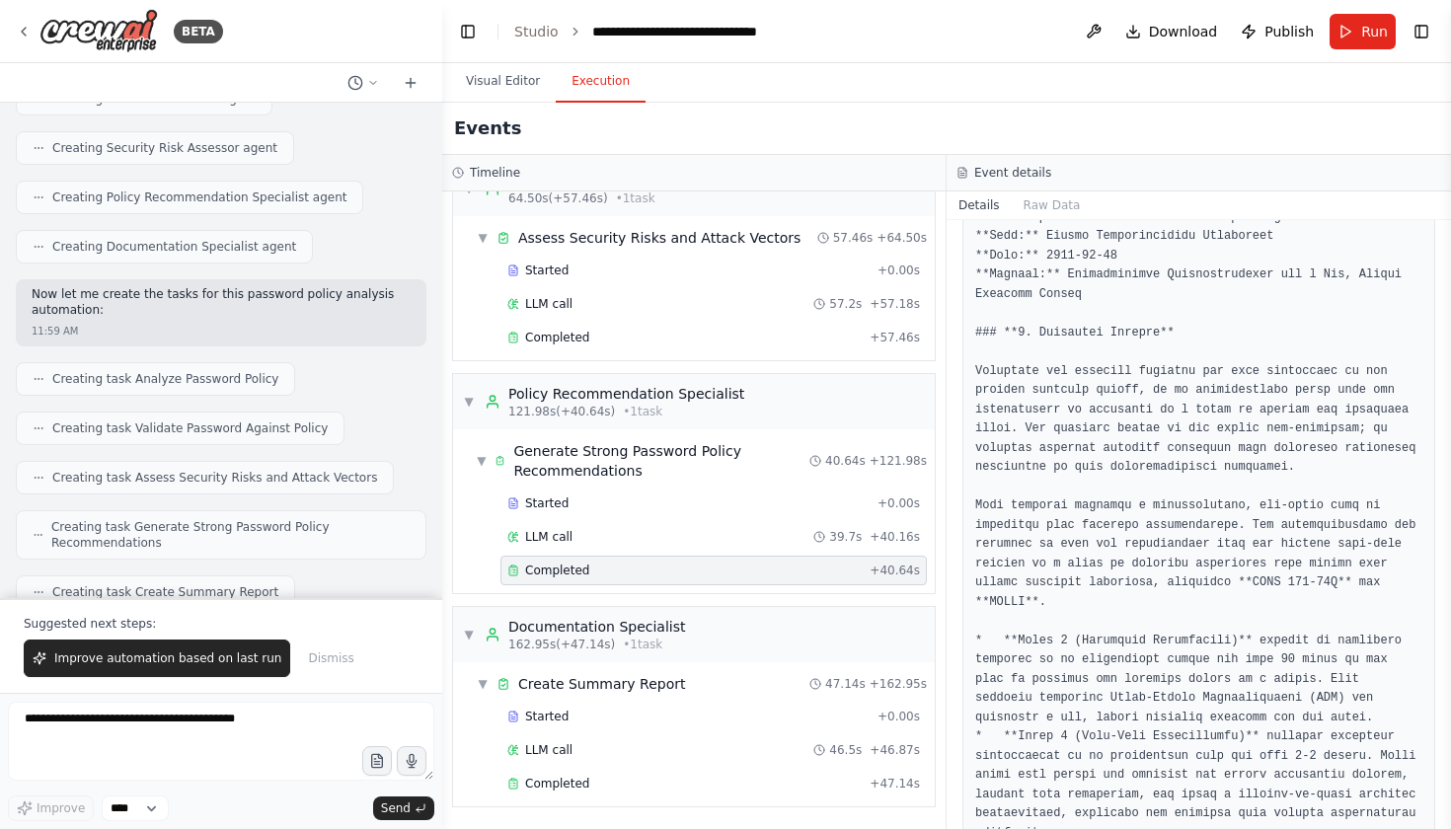
scroll to position [460, 0]
click at [770, 338] on div "Completed" at bounding box center [684, 338] width 354 height 16
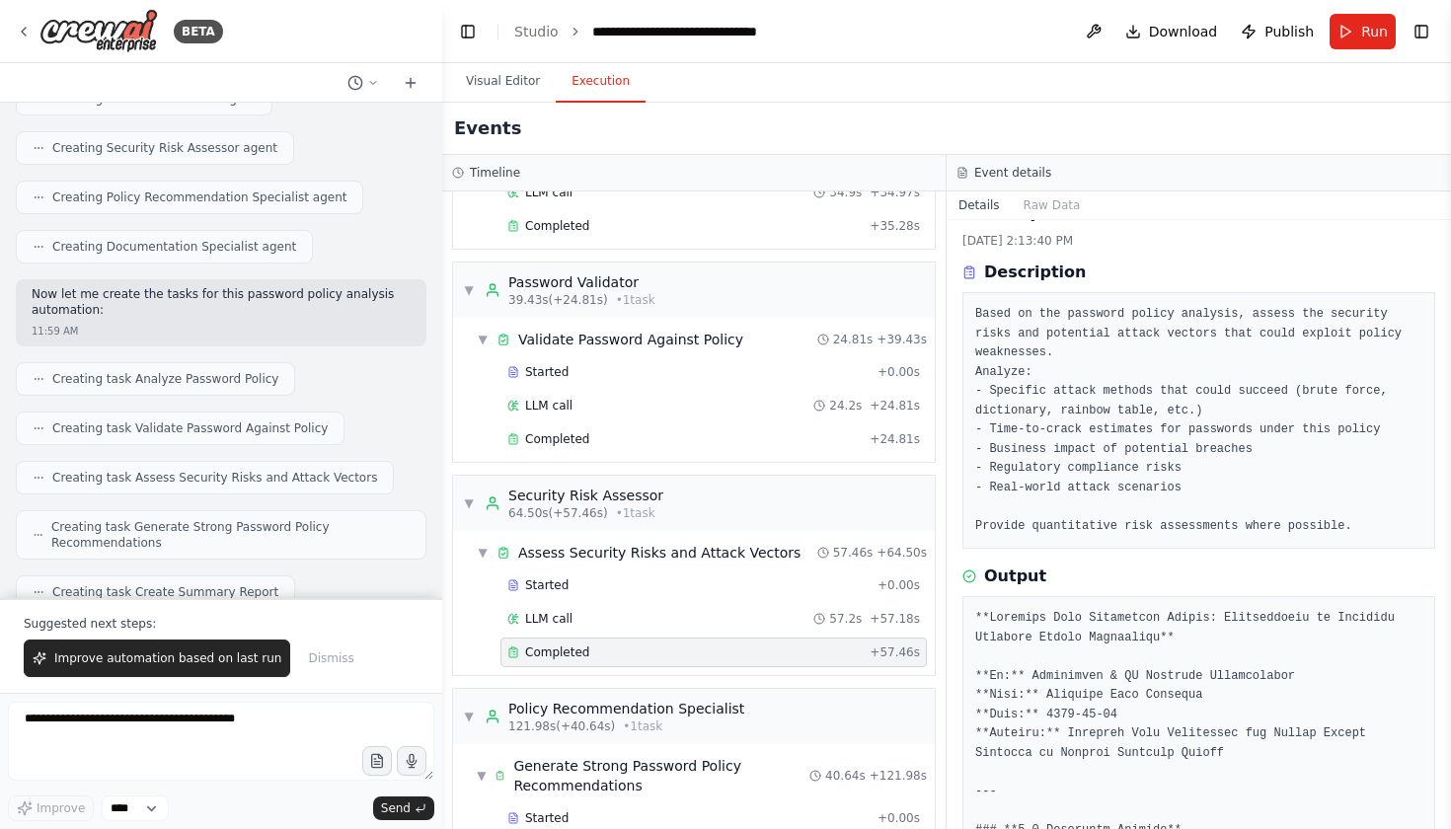
scroll to position [46, 0]
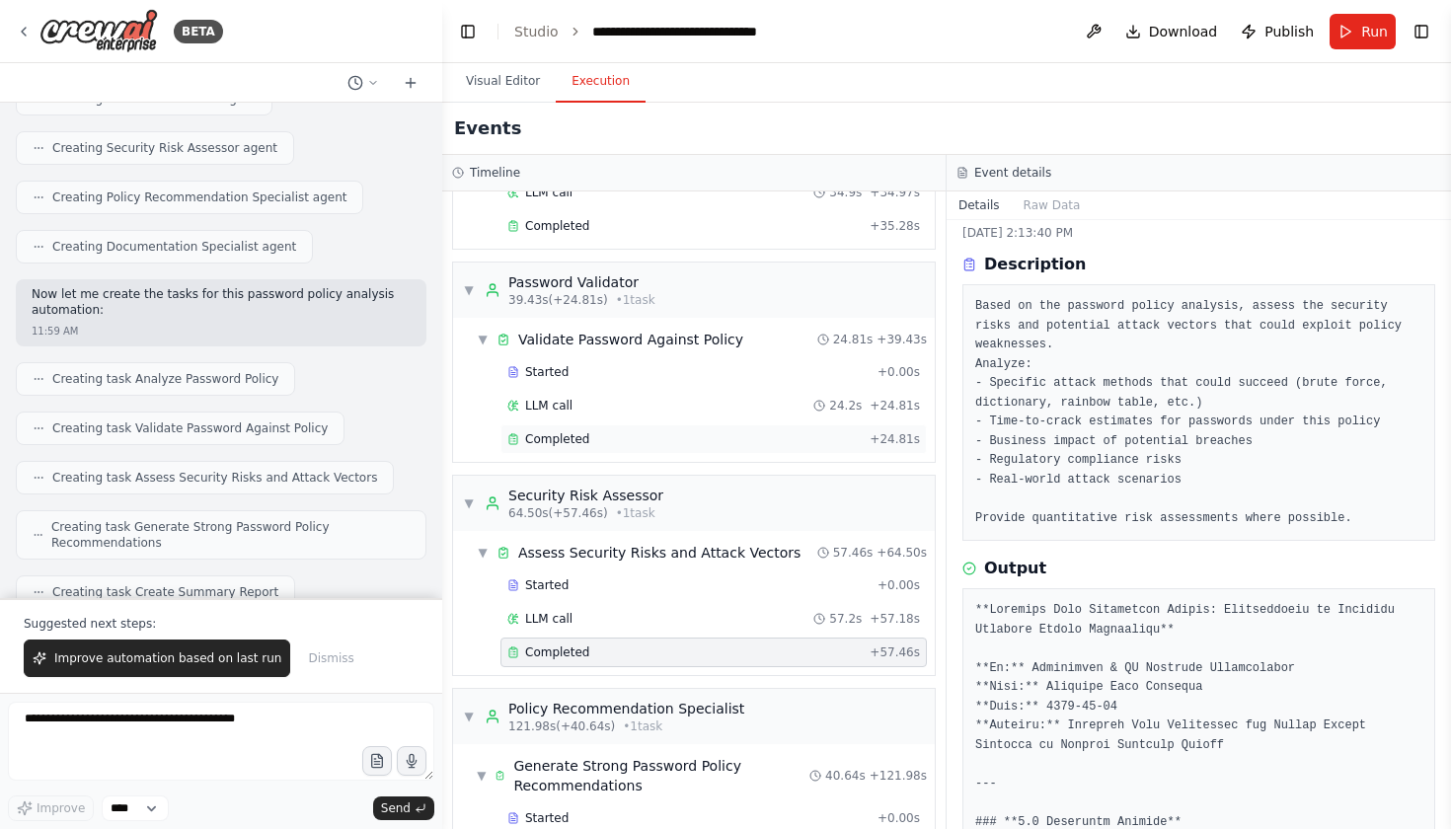
click at [645, 434] on div "Completed" at bounding box center [684, 439] width 354 height 16
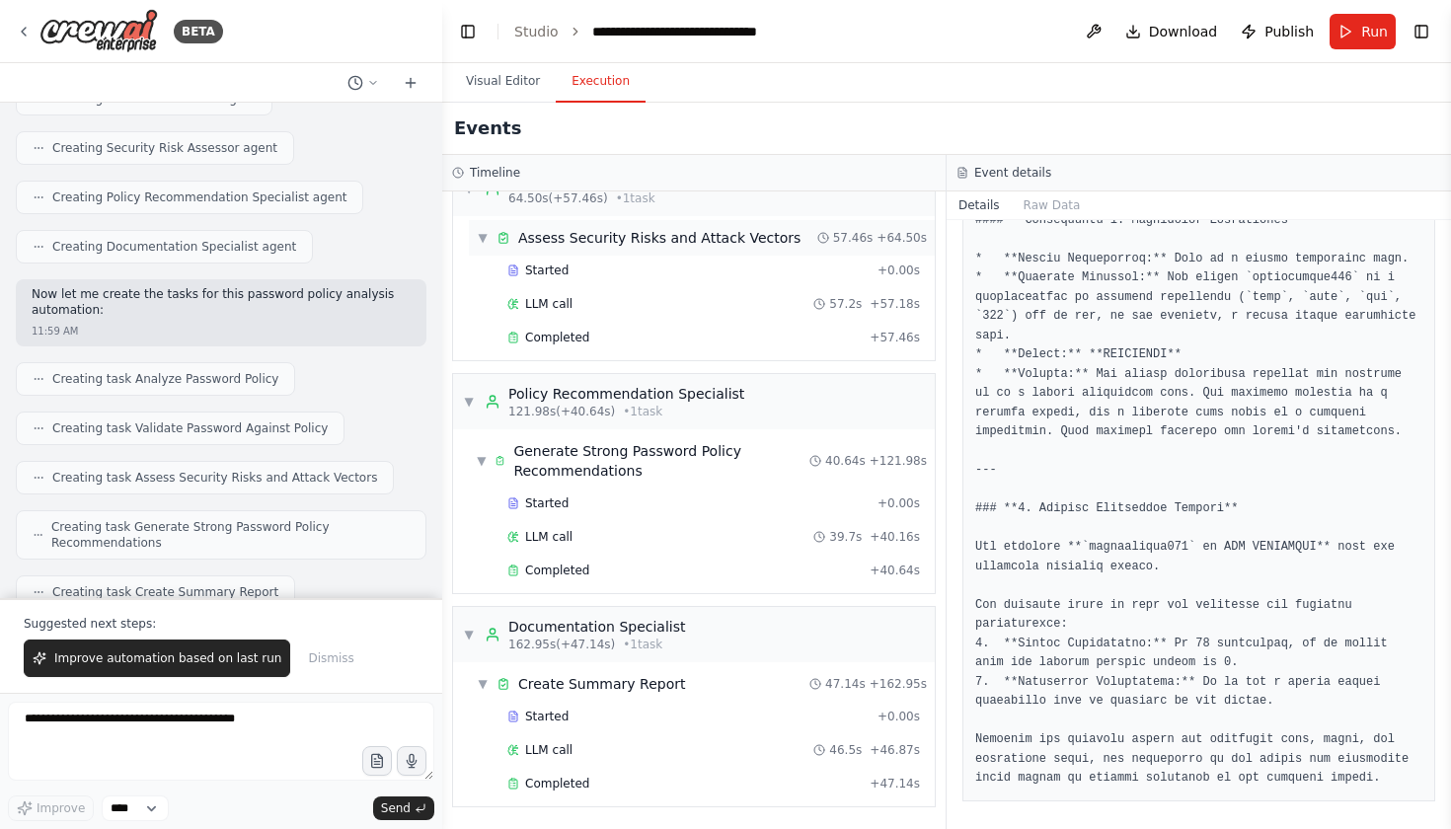
scroll to position [0, 0]
click at [791, 783] on div "Completed" at bounding box center [684, 784] width 354 height 16
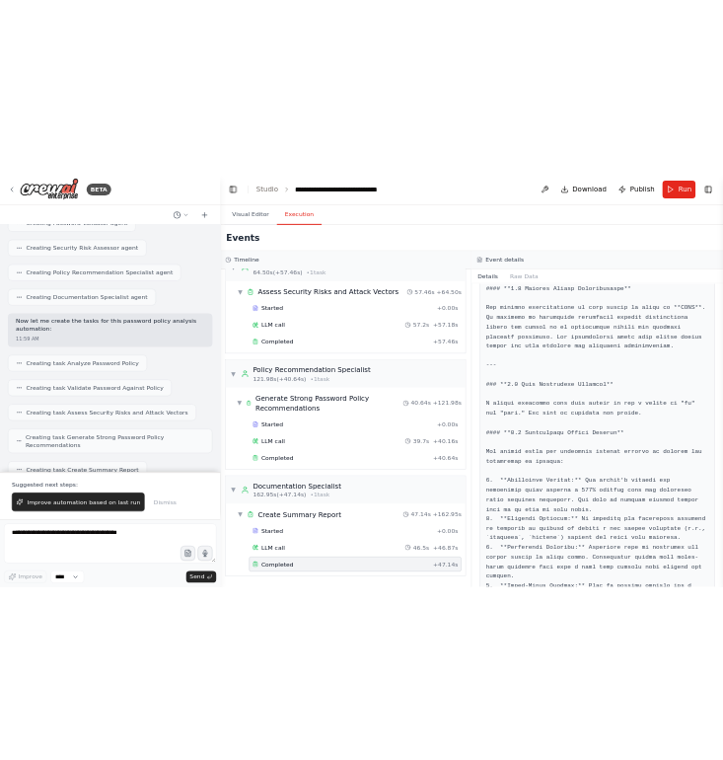
scroll to position [2310, 0]
